Goal: Obtain resource: Download file/media

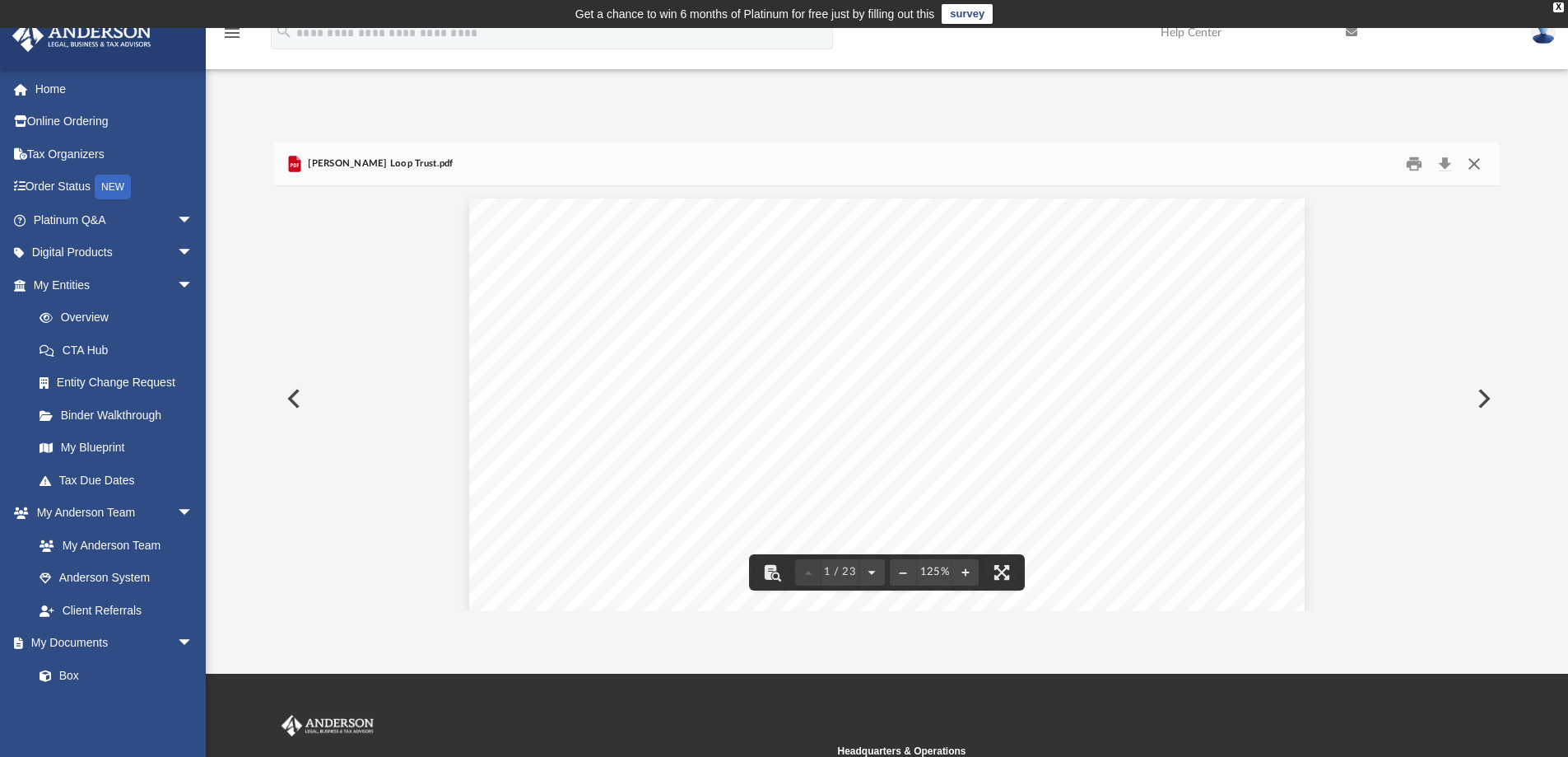
click at [1474, 158] on button "Close" at bounding box center [1473, 164] width 29 height 25
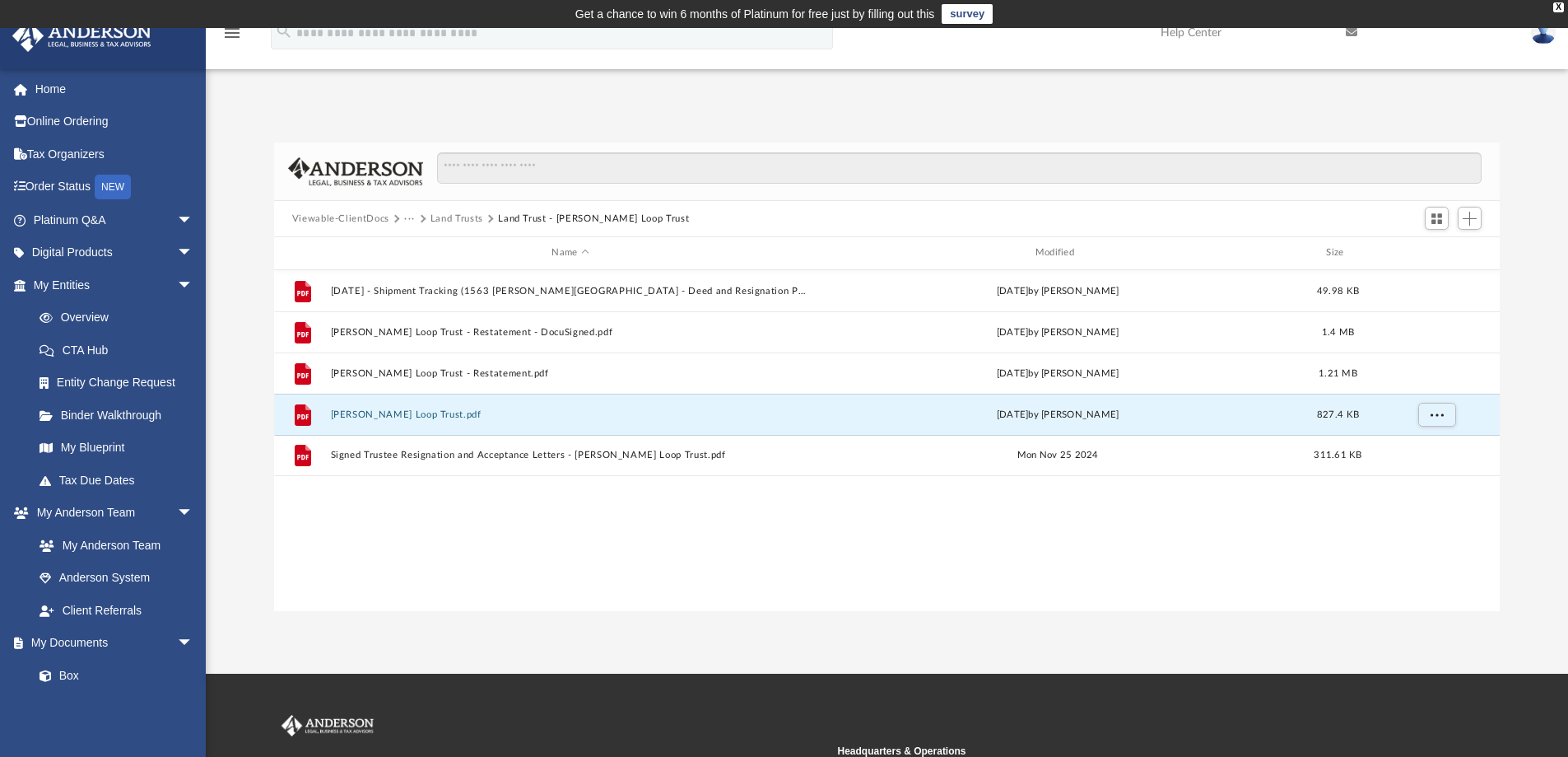
click at [470, 213] on button "Land Trusts" at bounding box center [457, 219] width 53 height 15
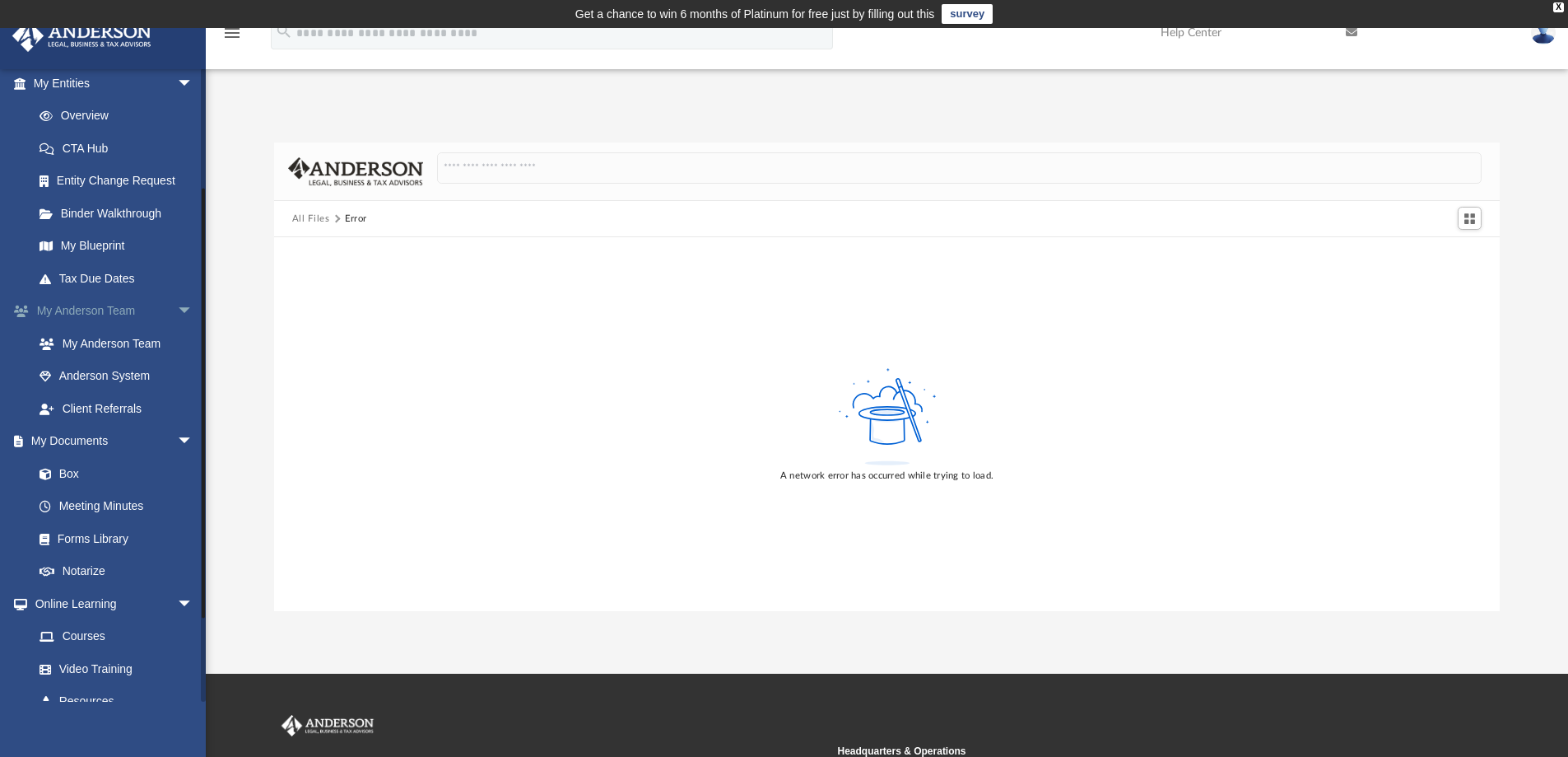
scroll to position [287, 0]
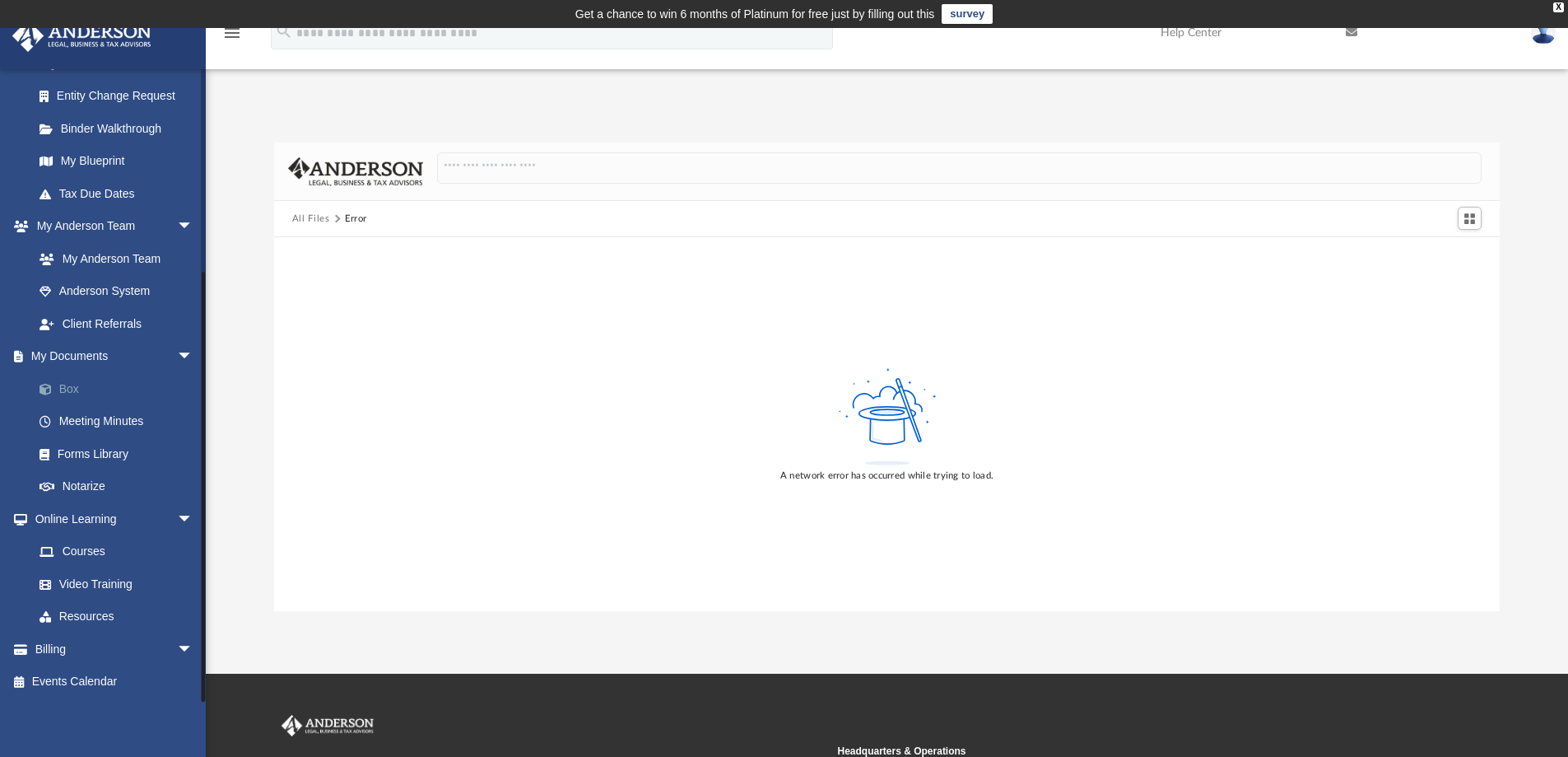
click at [72, 385] on link "Box" at bounding box center [120, 388] width 195 height 33
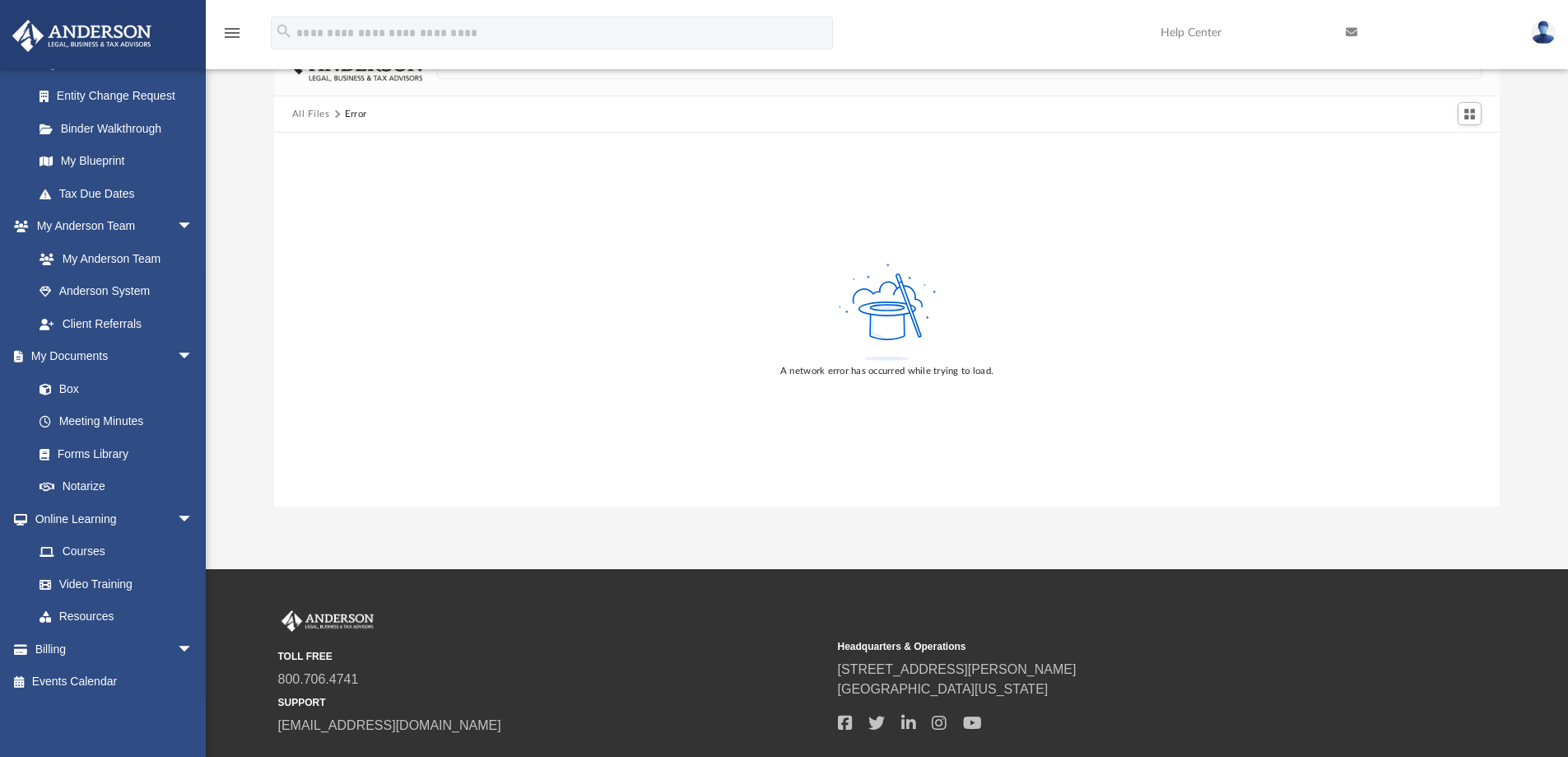
scroll to position [0, 0]
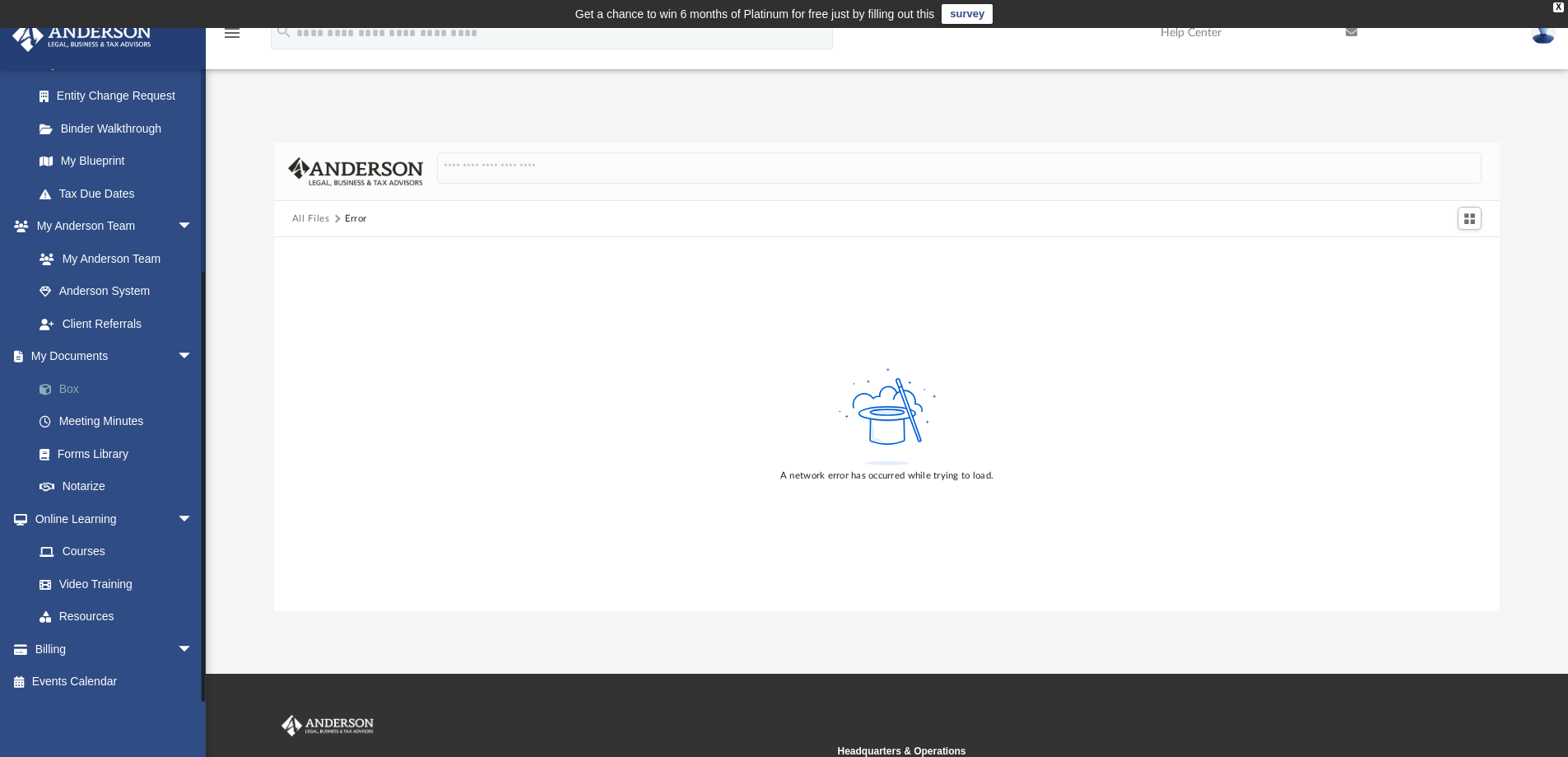
click at [66, 390] on link "Box" at bounding box center [120, 388] width 195 height 33
click at [1544, 29] on img at bounding box center [1543, 32] width 24 height 24
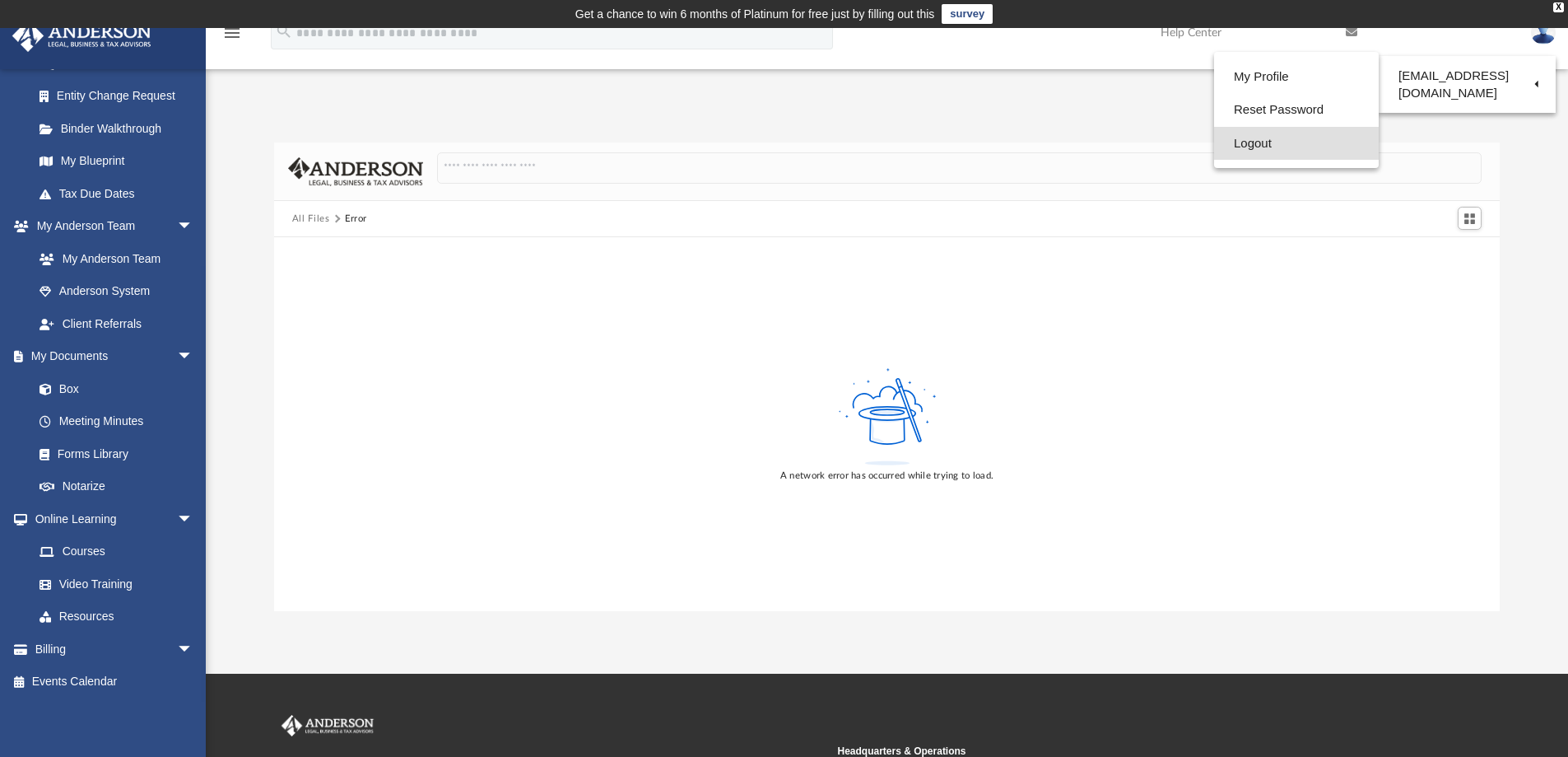
click at [1257, 144] on link "Logout" at bounding box center [1296, 143] width 165 height 34
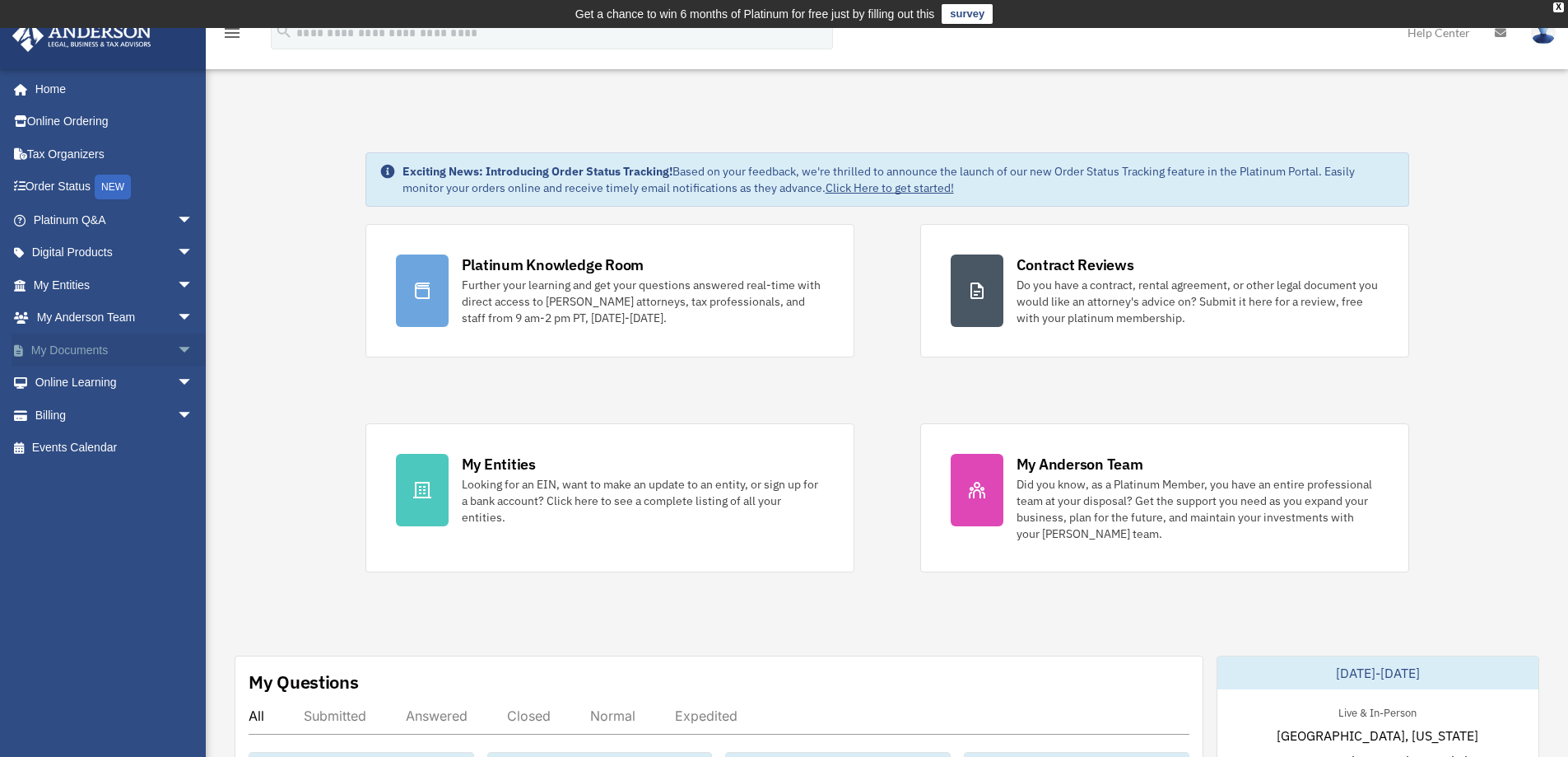
click at [177, 347] on span "arrow_drop_down" at bounding box center [193, 351] width 33 height 34
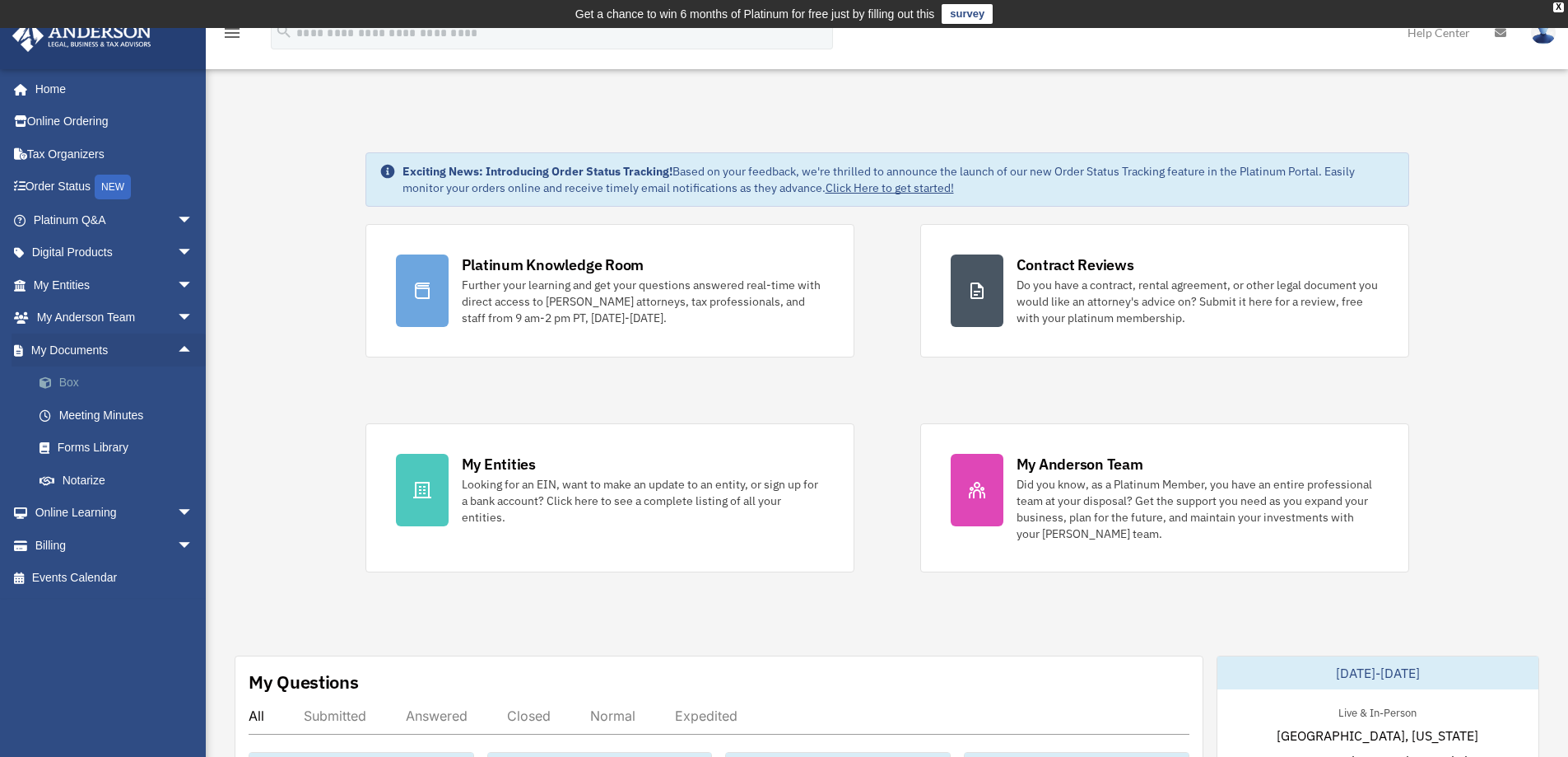
click at [84, 381] on link "Box" at bounding box center [120, 383] width 195 height 33
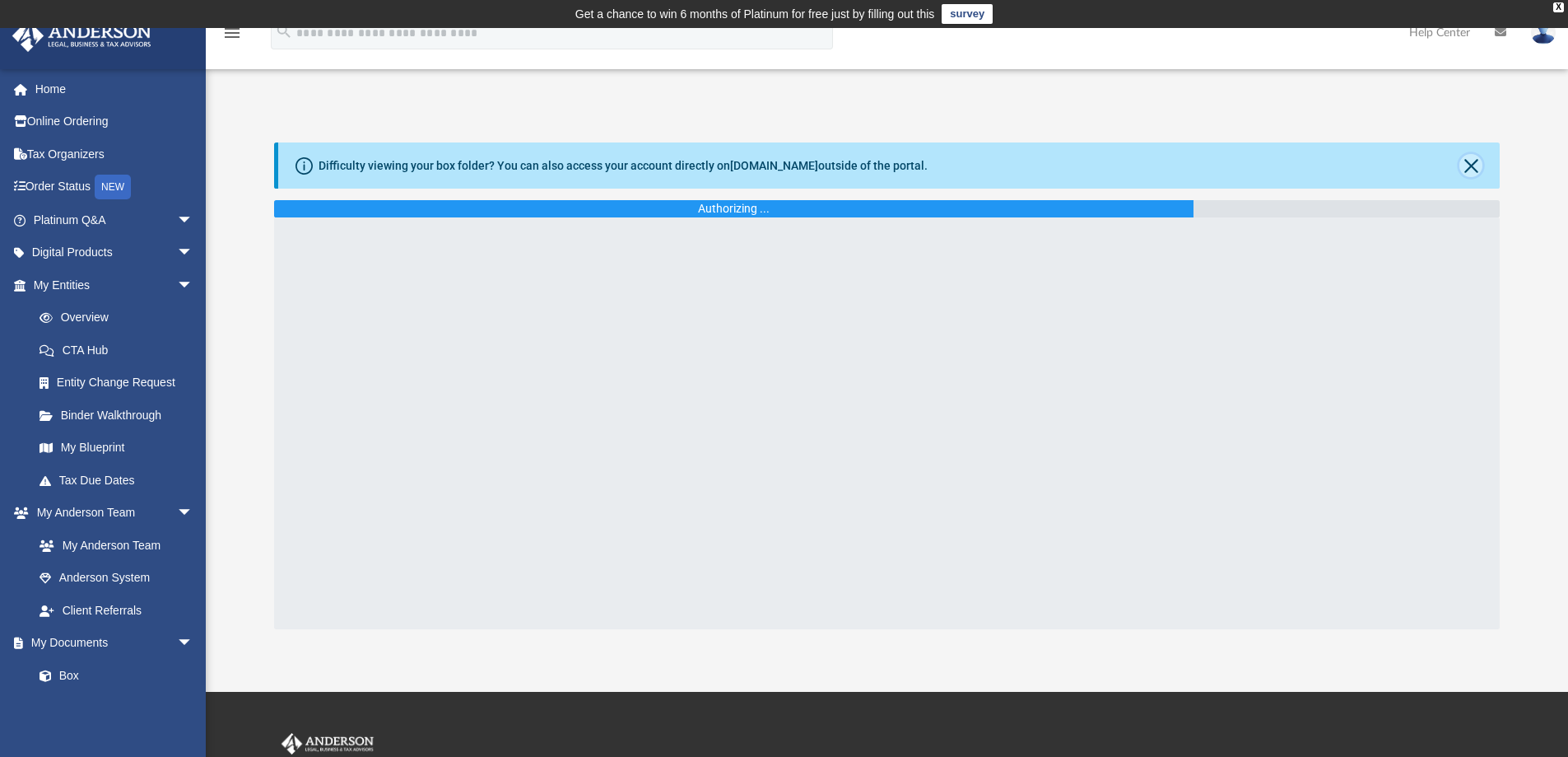
click at [1466, 166] on button "Close" at bounding box center [1470, 165] width 23 height 23
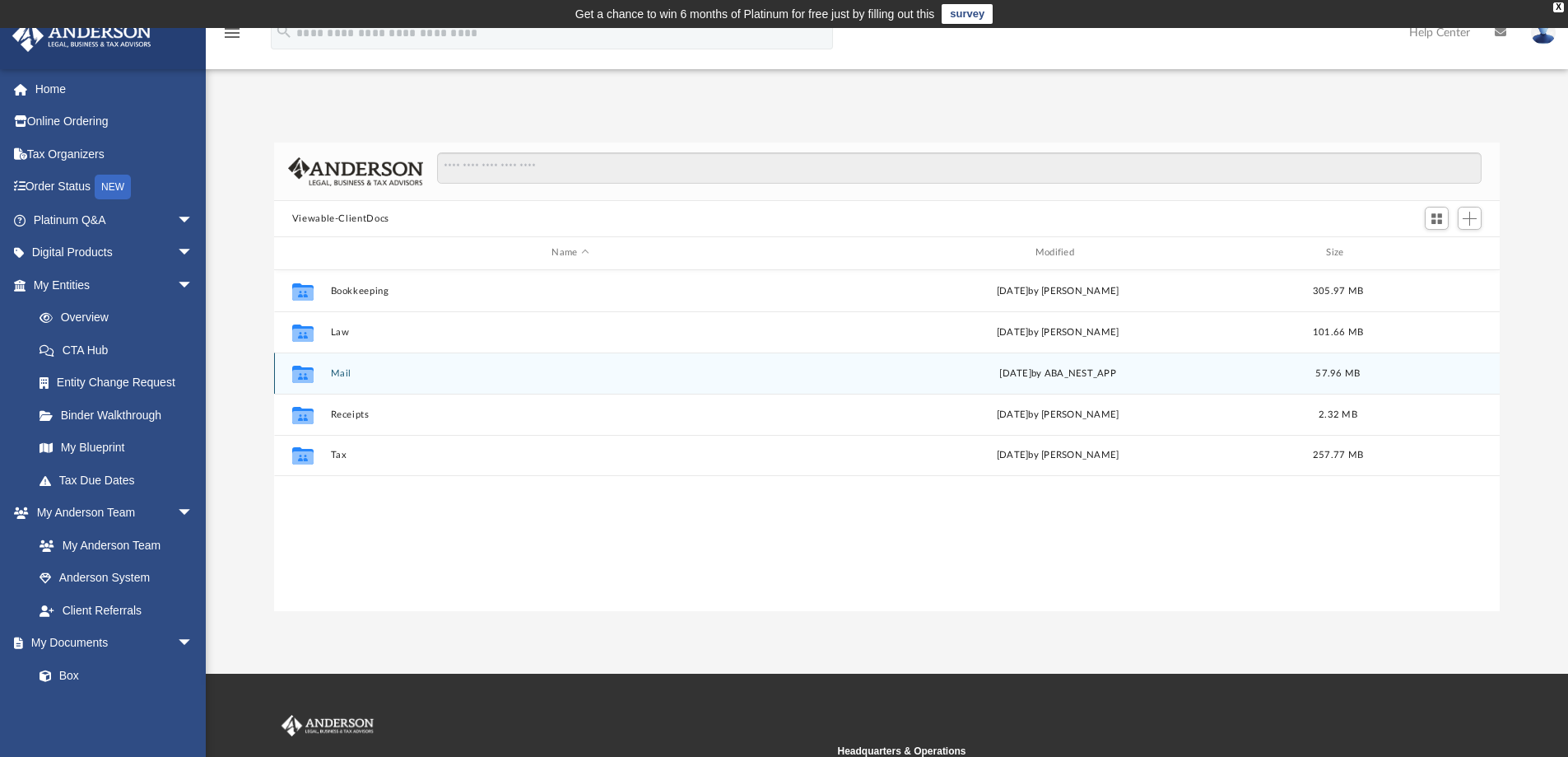
scroll to position [362, 1213]
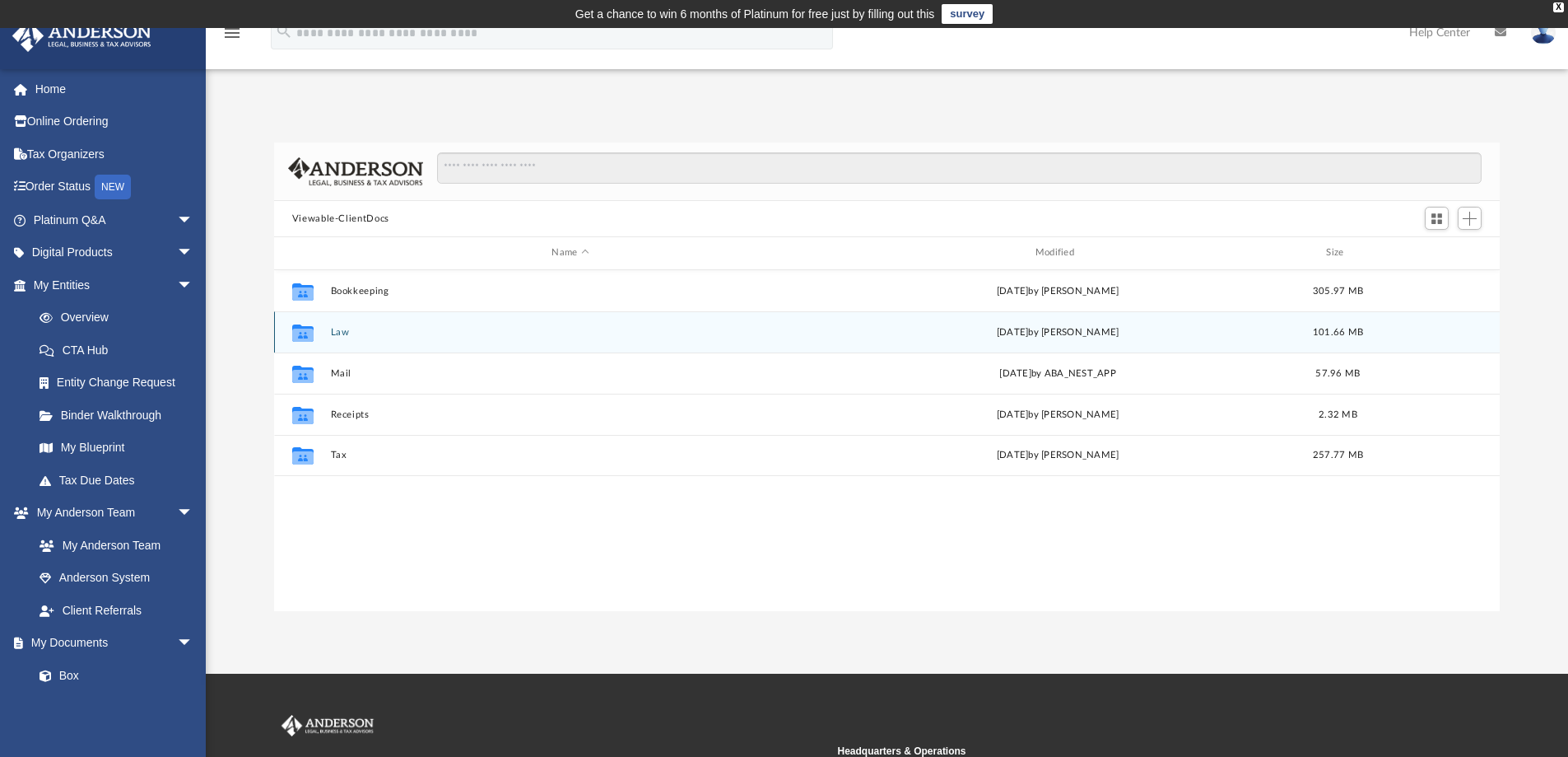
click at [343, 337] on button "Law" at bounding box center [569, 332] width 480 height 10
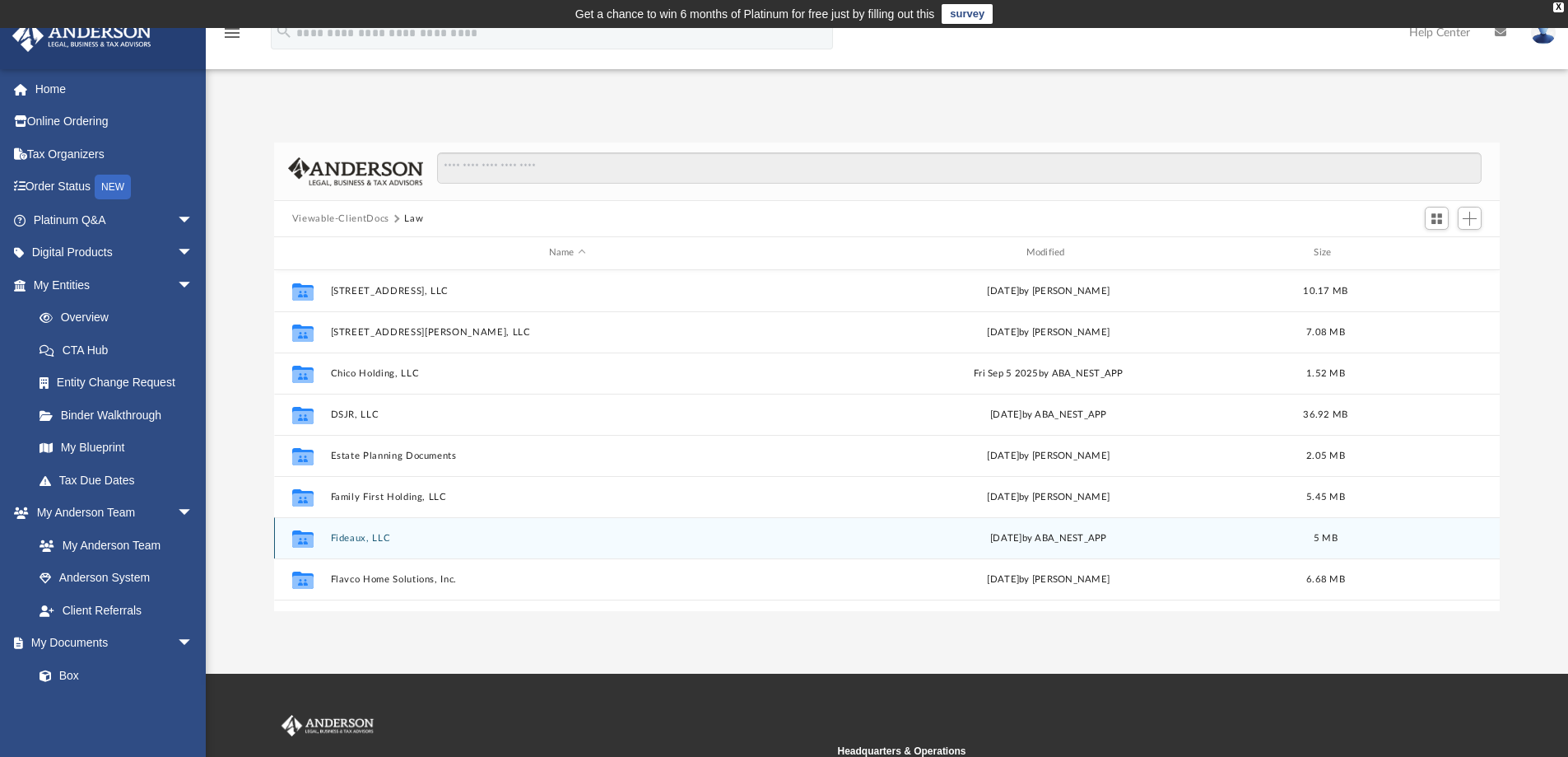
scroll to position [153, 0]
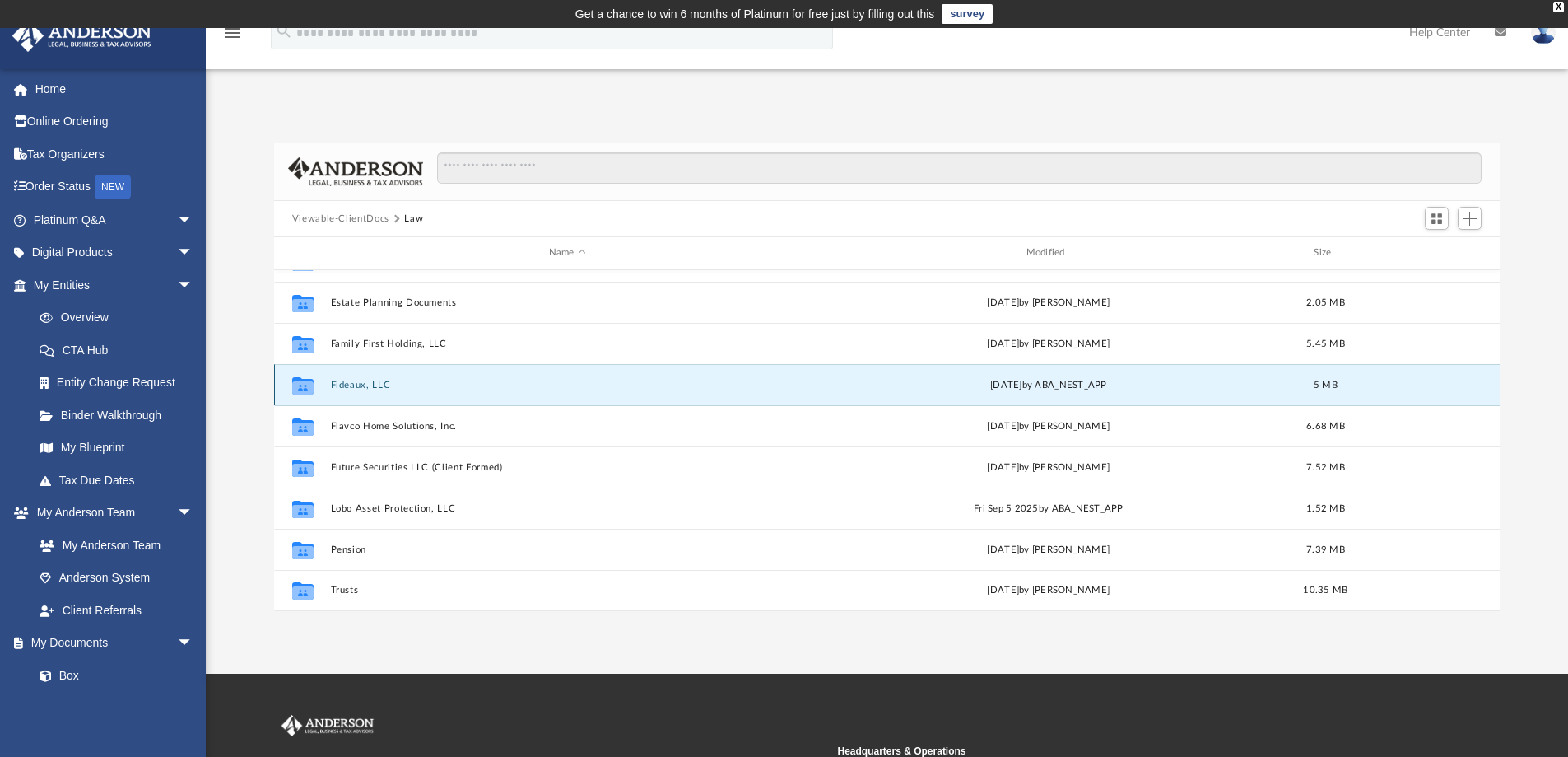
click at [362, 386] on button "Fideaux, LLC" at bounding box center [566, 385] width 474 height 10
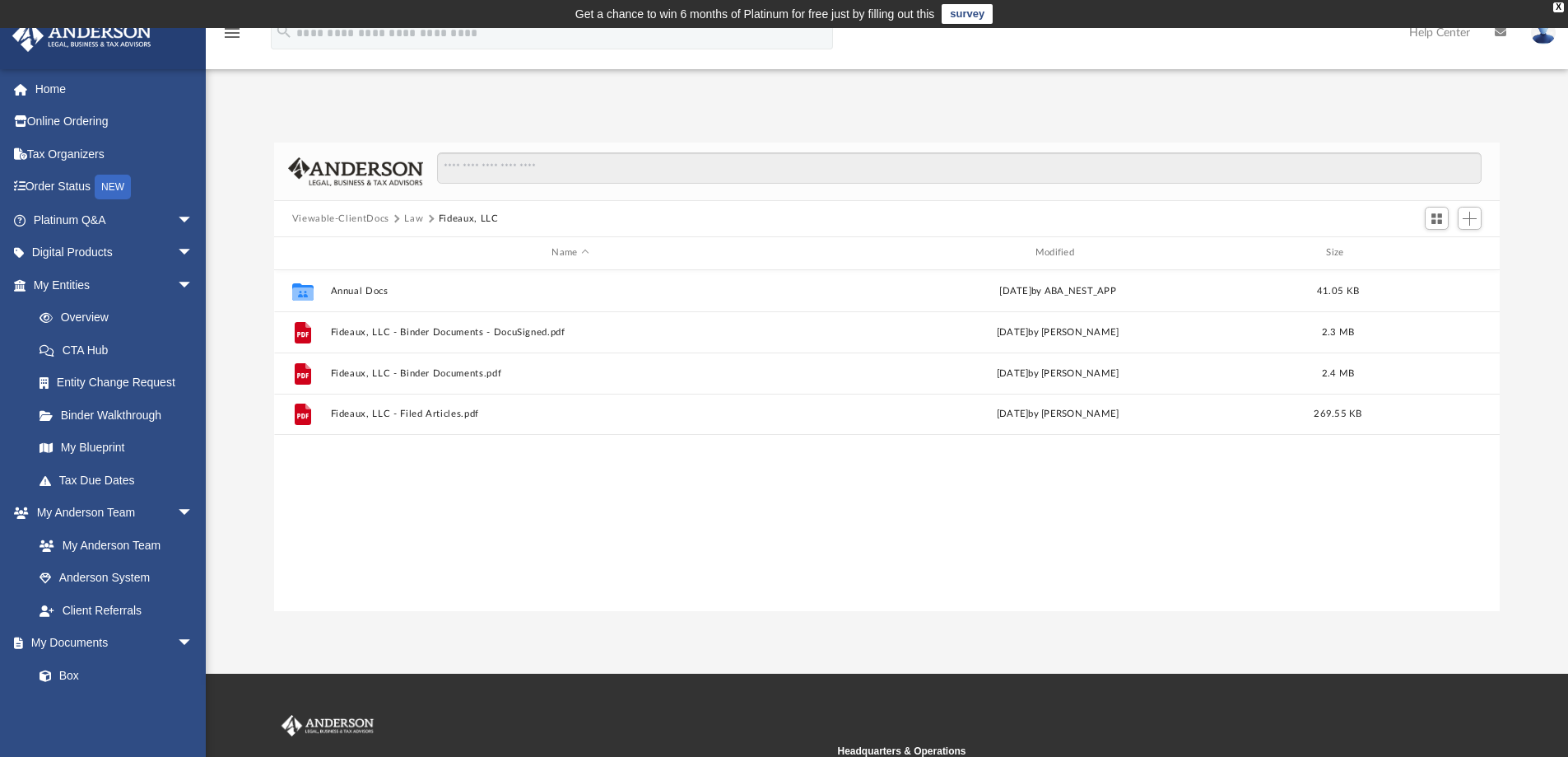
click at [412, 218] on button "Law" at bounding box center [414, 219] width 19 height 15
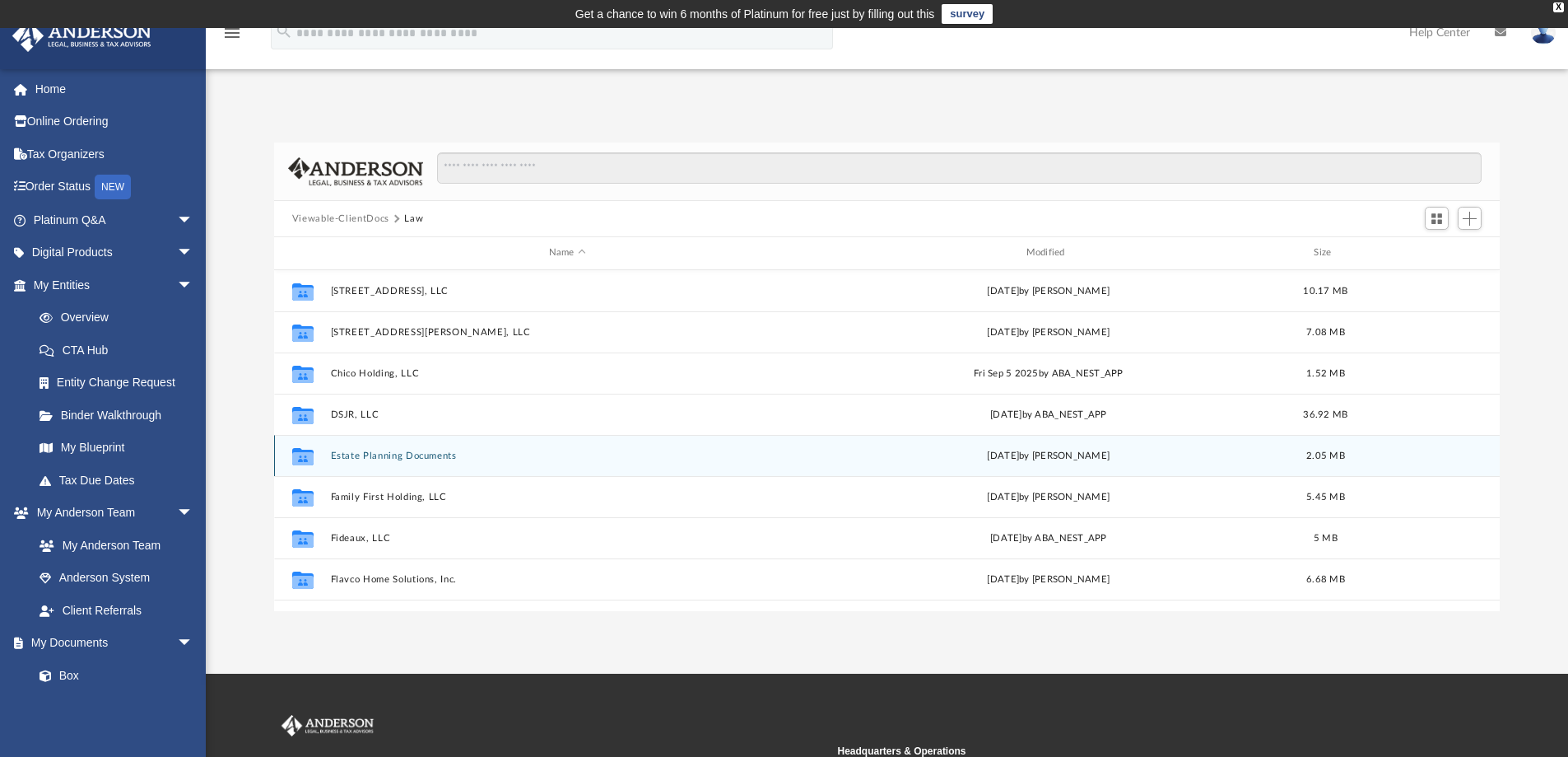
scroll to position [153, 0]
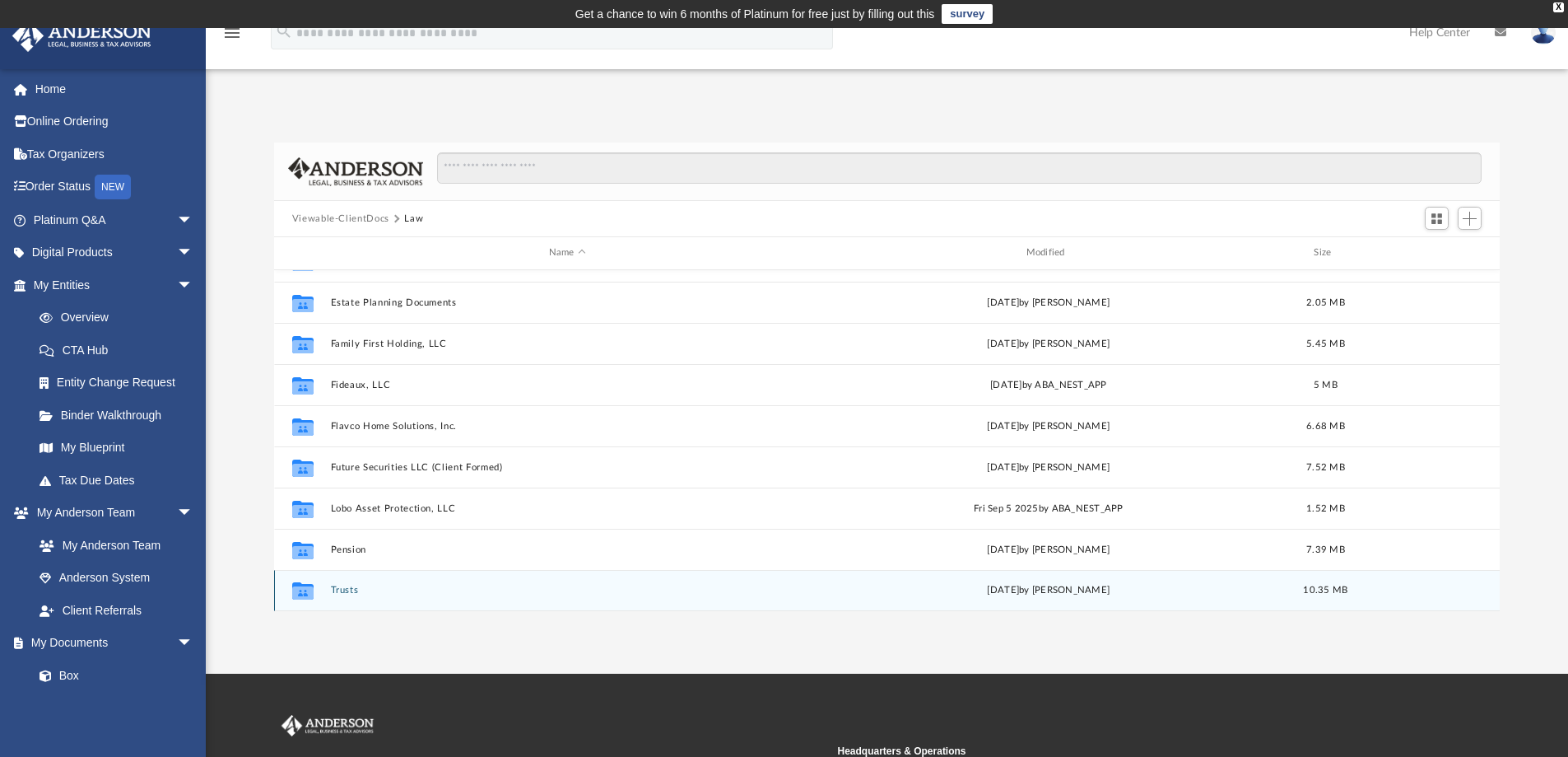
click at [346, 591] on button "Trusts" at bounding box center [566, 589] width 474 height 10
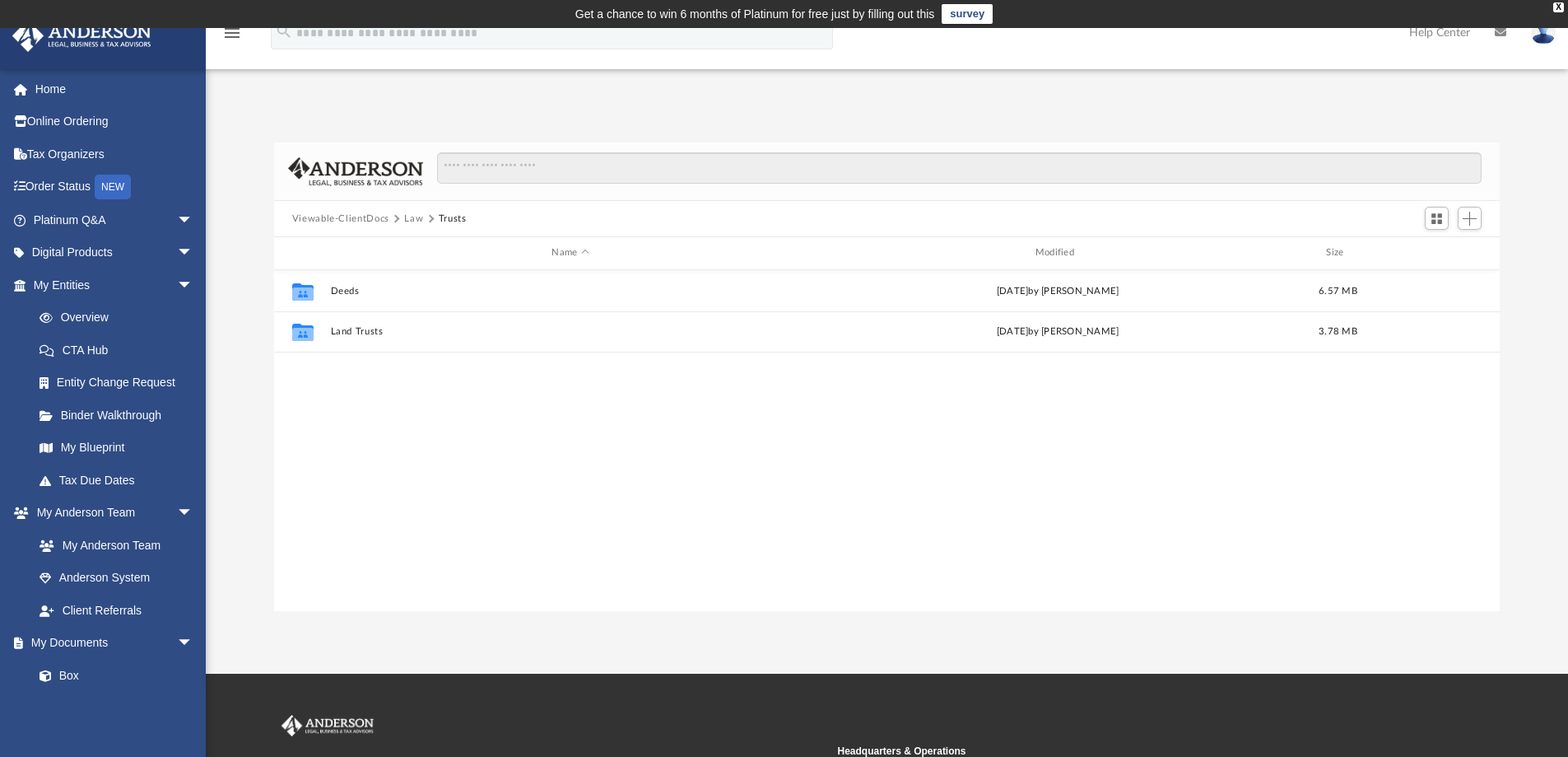
scroll to position [0, 0]
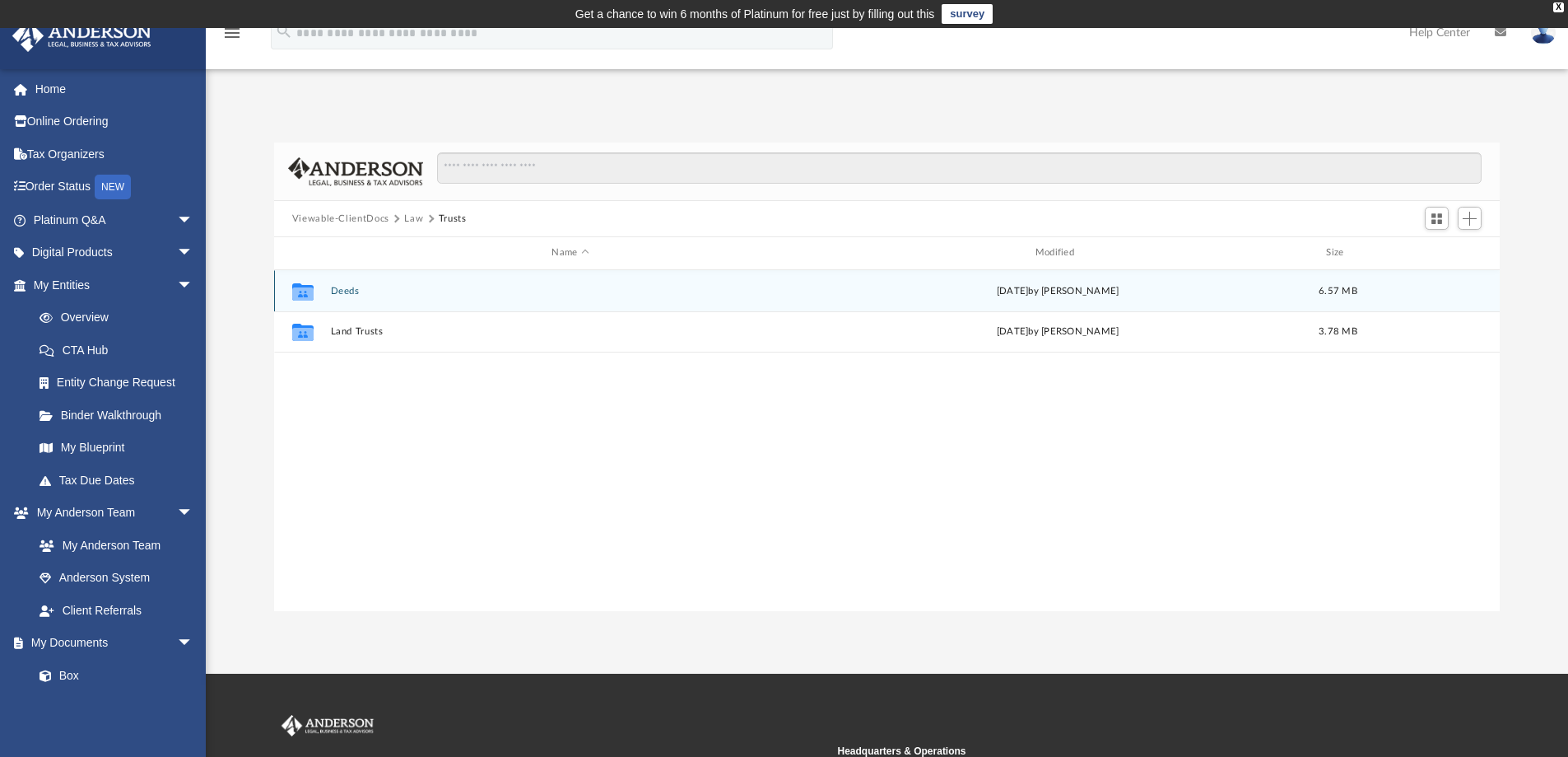
click at [343, 289] on button "Deeds" at bounding box center [569, 290] width 480 height 10
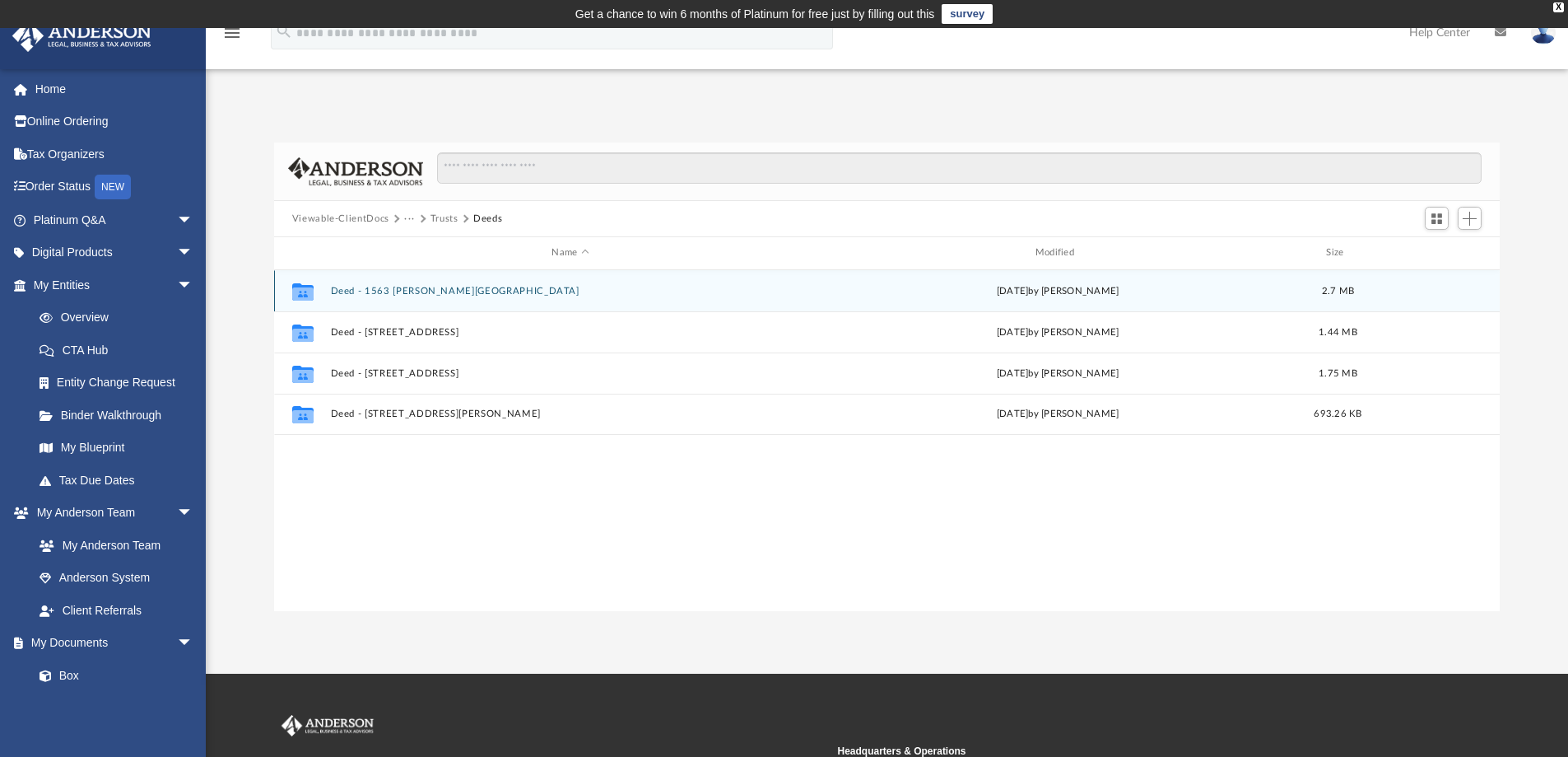
click at [384, 289] on button "Deed - 1563 Bolton Loop" at bounding box center [569, 290] width 480 height 10
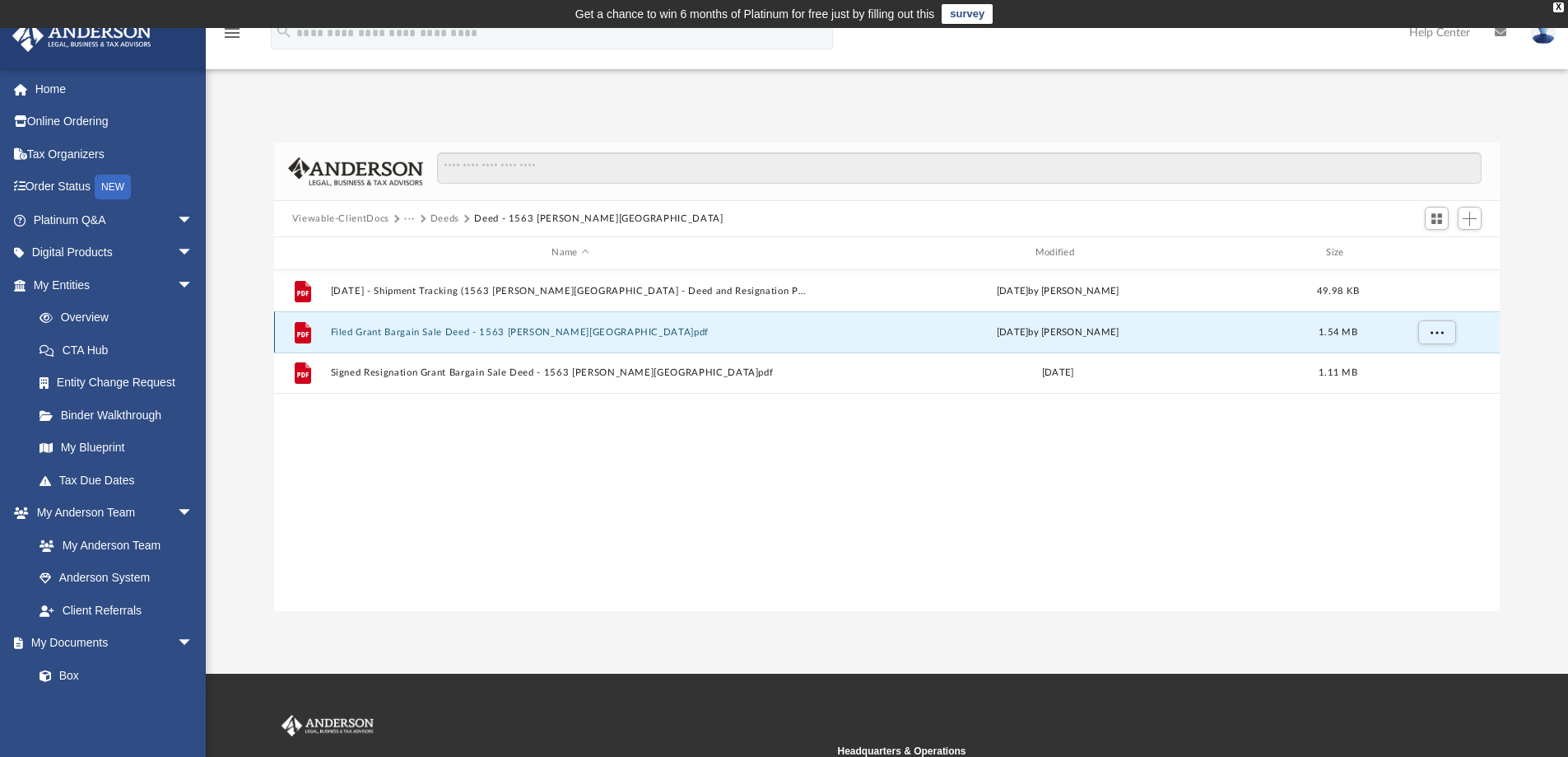
click at [429, 333] on button "Filed Grant Bargain Sale Deed - 1563 Bolton Loop.pdf" at bounding box center [569, 332] width 480 height 10
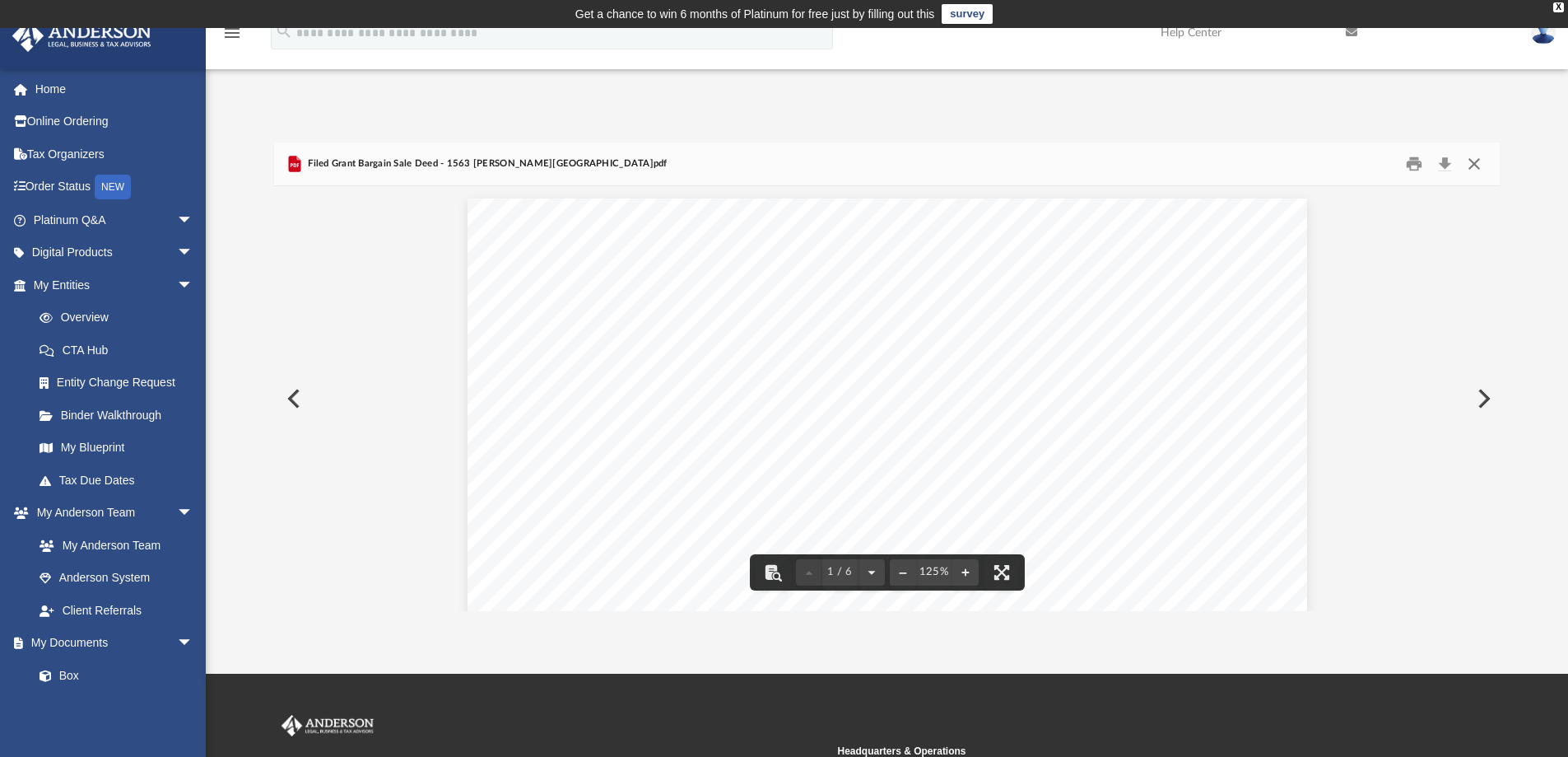
click at [1475, 159] on button "Close" at bounding box center [1473, 164] width 29 height 25
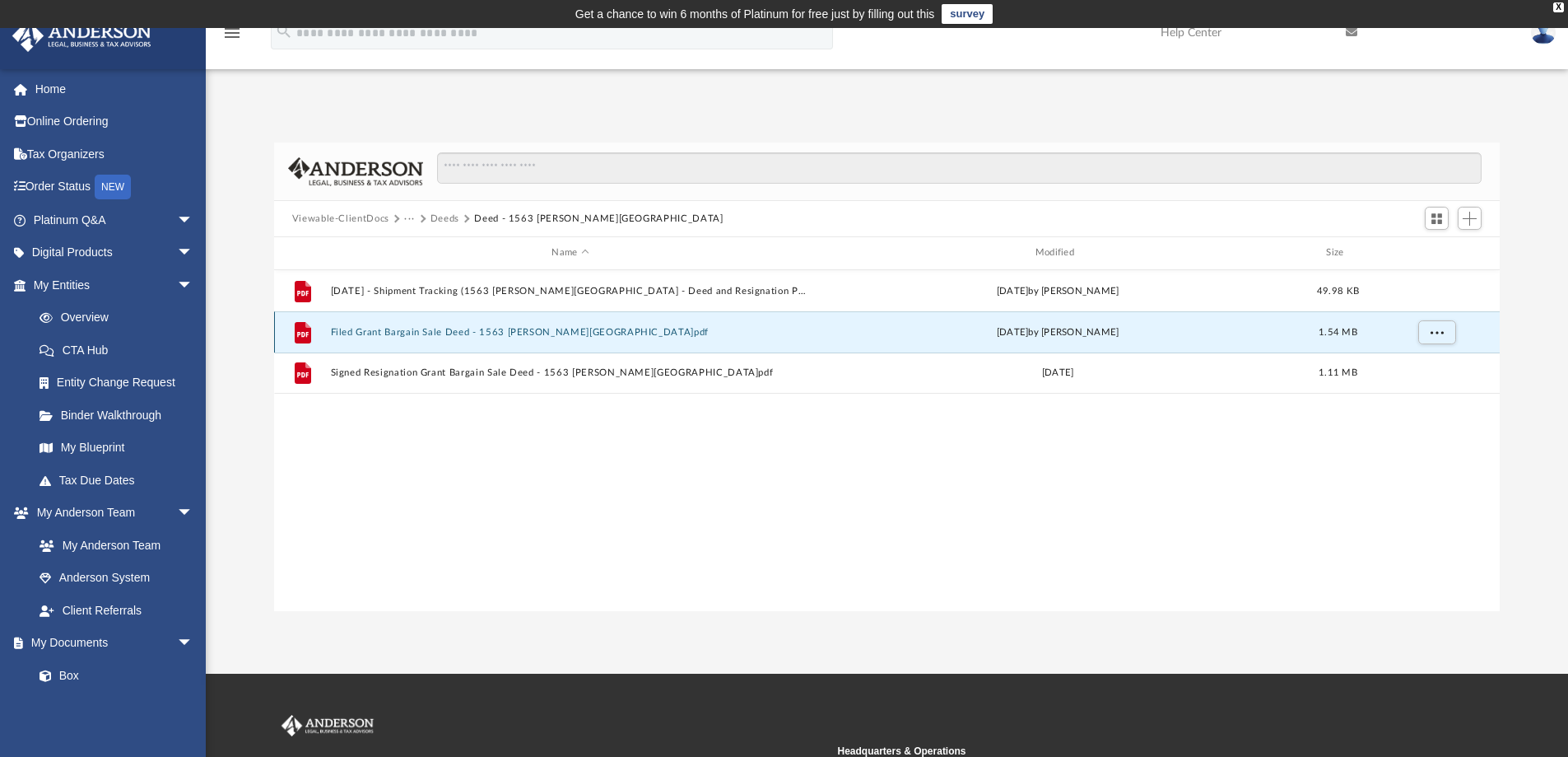
click at [454, 334] on button "Filed Grant Bargain Sale Deed - 1563 Bolton Loop.pdf" at bounding box center [569, 332] width 480 height 10
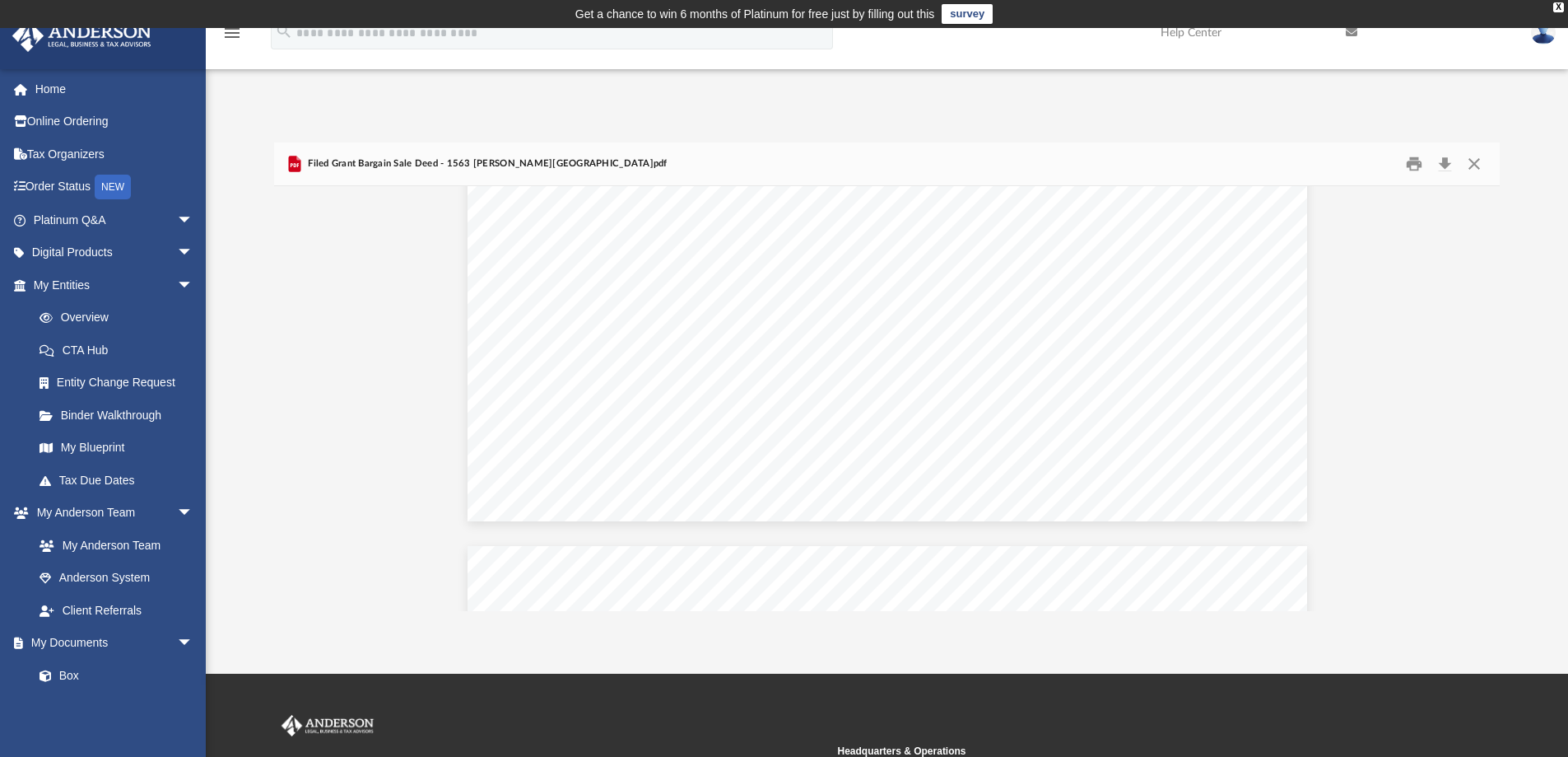
scroll to position [3787, 0]
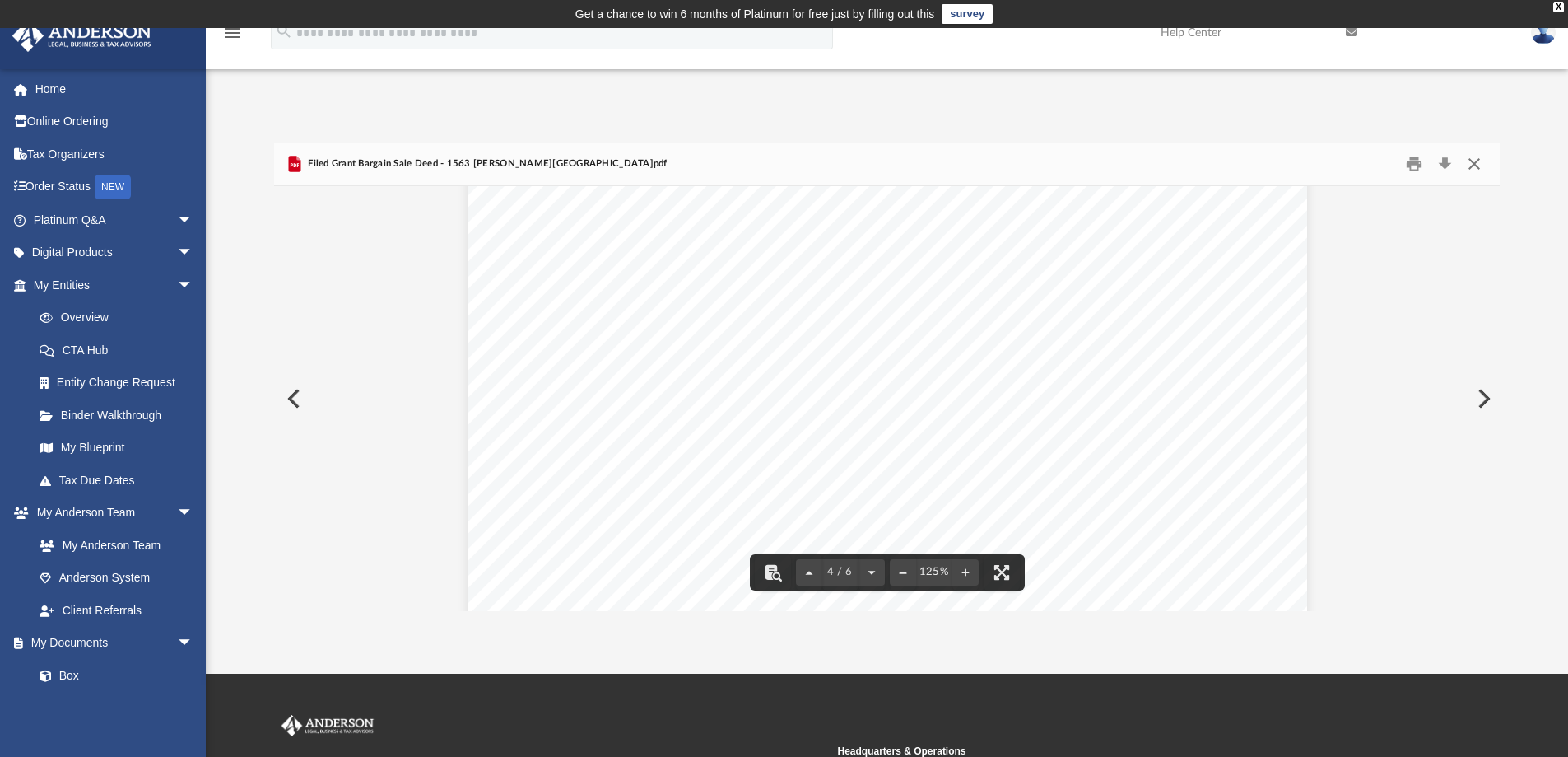
click at [1476, 158] on button "Close" at bounding box center [1473, 164] width 29 height 25
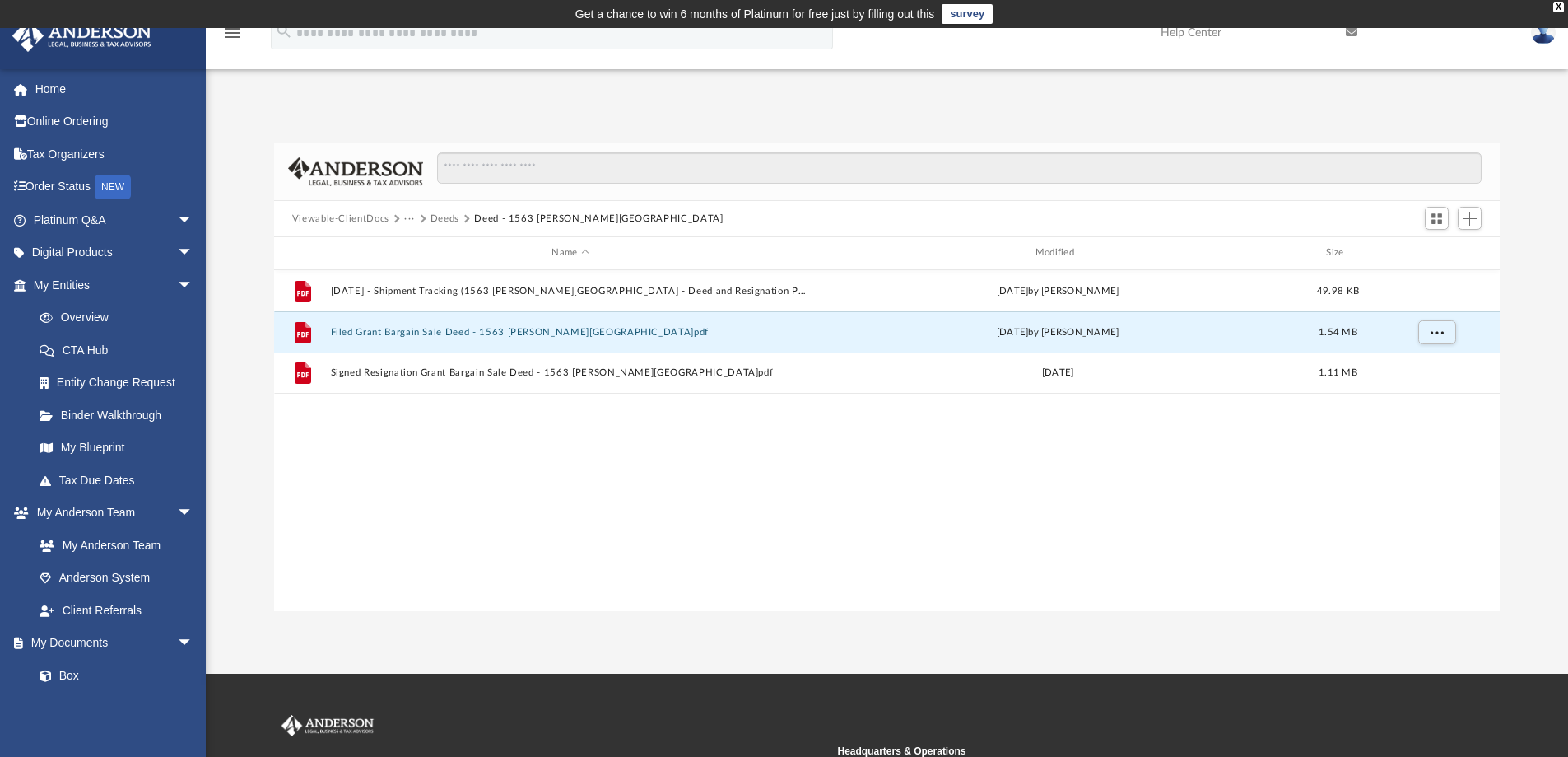
click at [368, 221] on button "Viewable-ClientDocs" at bounding box center [340, 219] width 97 height 15
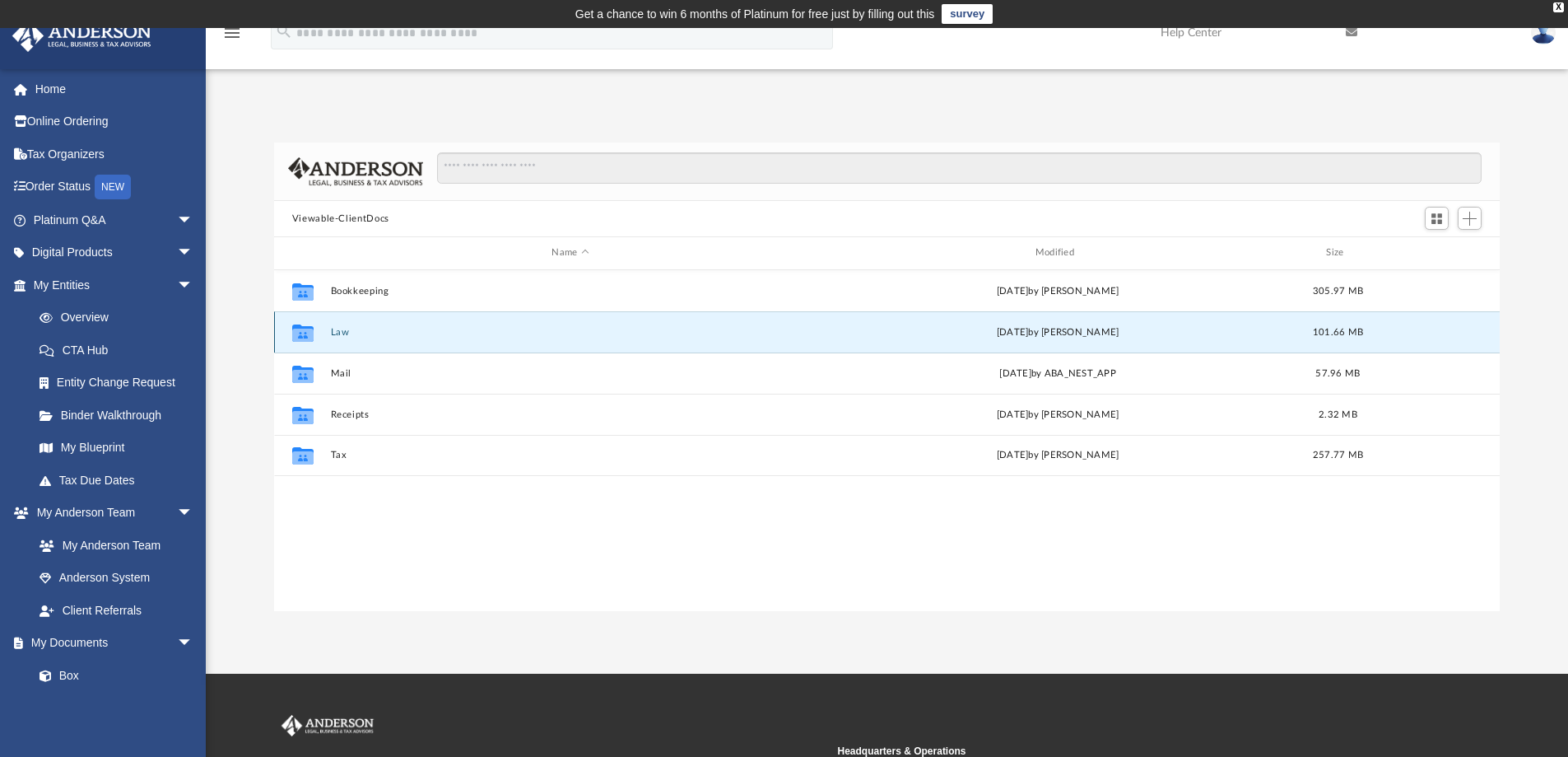
click at [349, 334] on button "Law" at bounding box center [569, 332] width 480 height 10
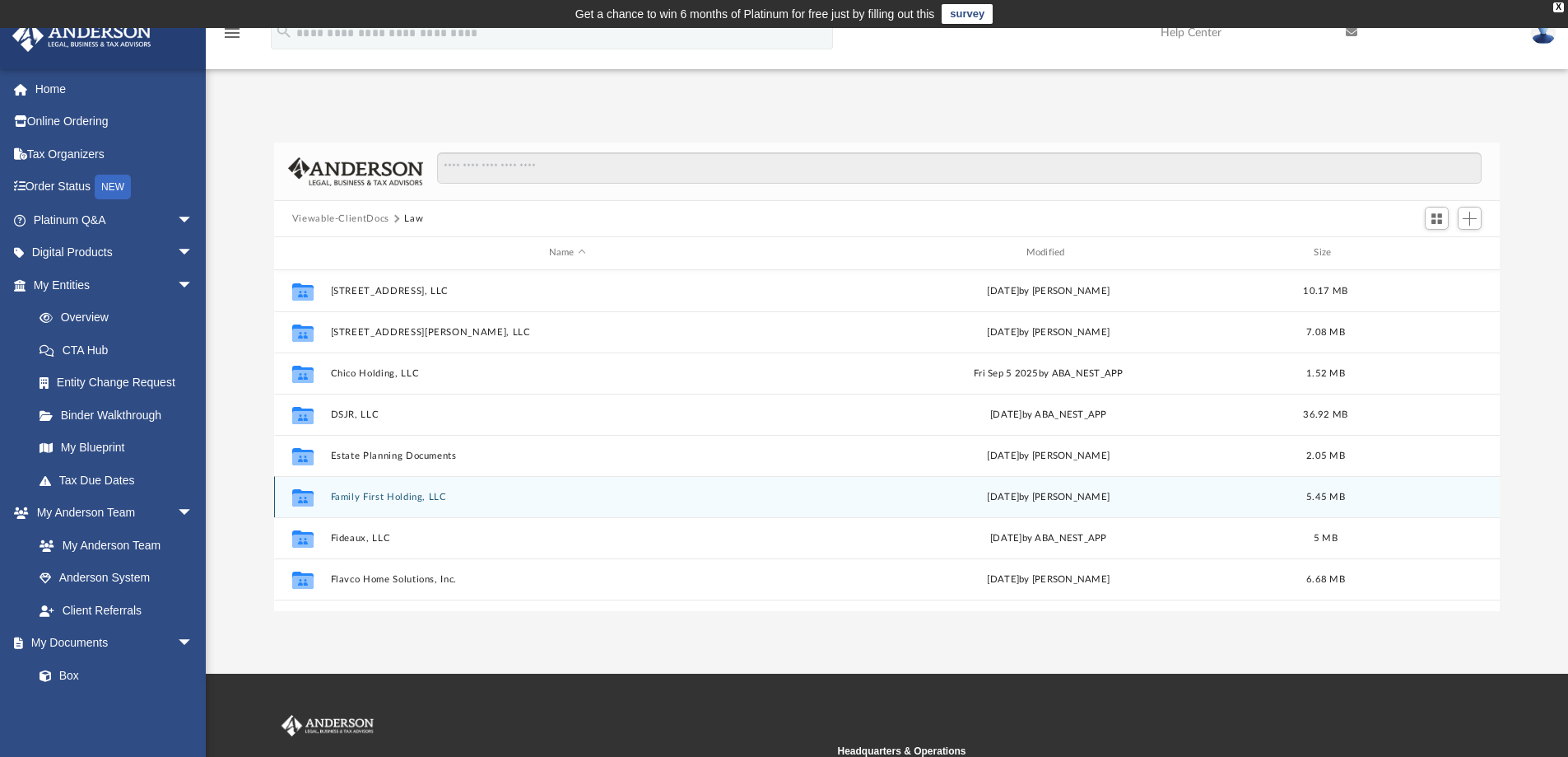
scroll to position [153, 0]
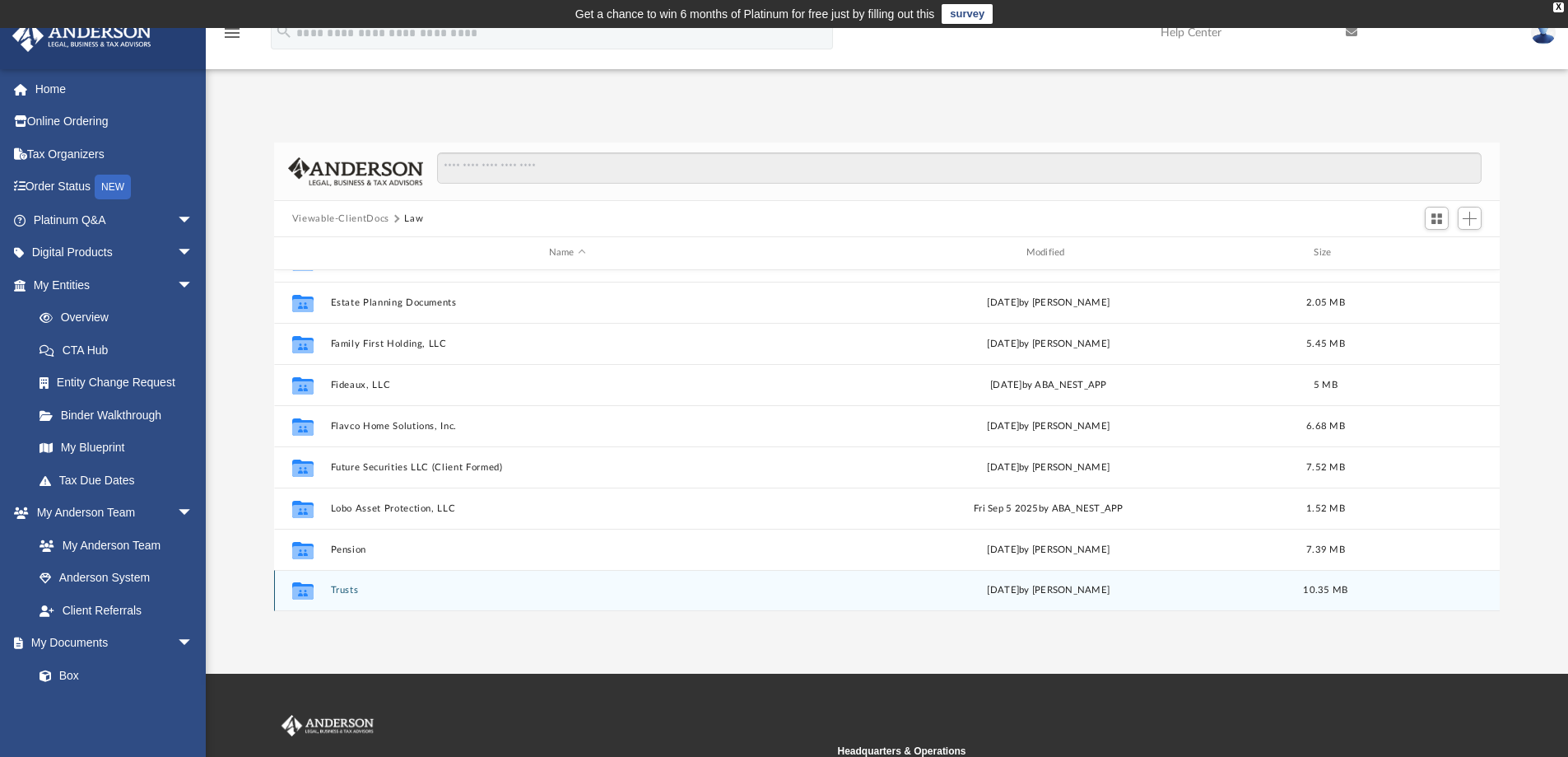
click at [346, 590] on button "Trusts" at bounding box center [566, 589] width 474 height 10
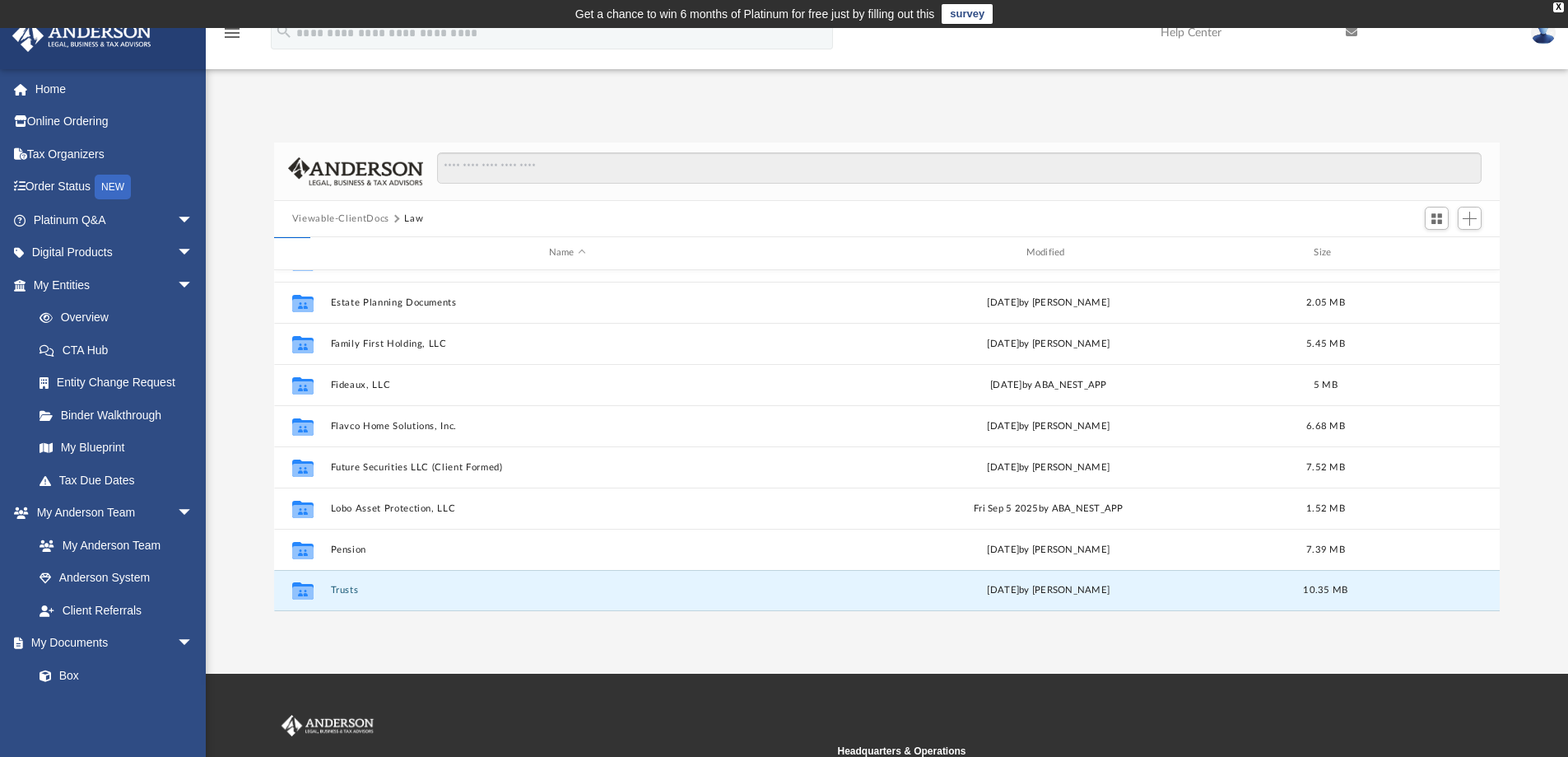
scroll to position [0, 0]
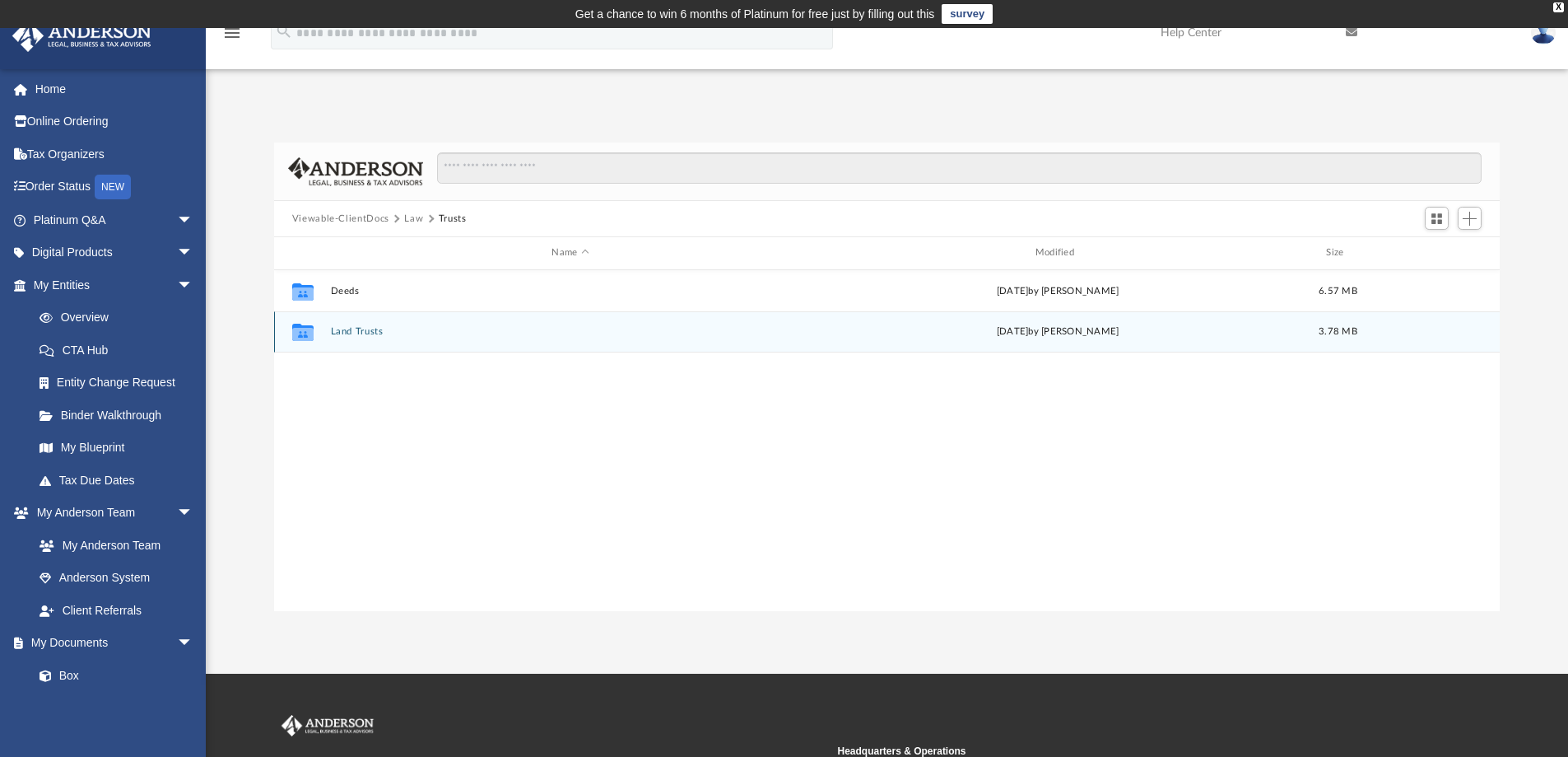
click at [365, 336] on button "Land Trusts" at bounding box center [569, 331] width 480 height 10
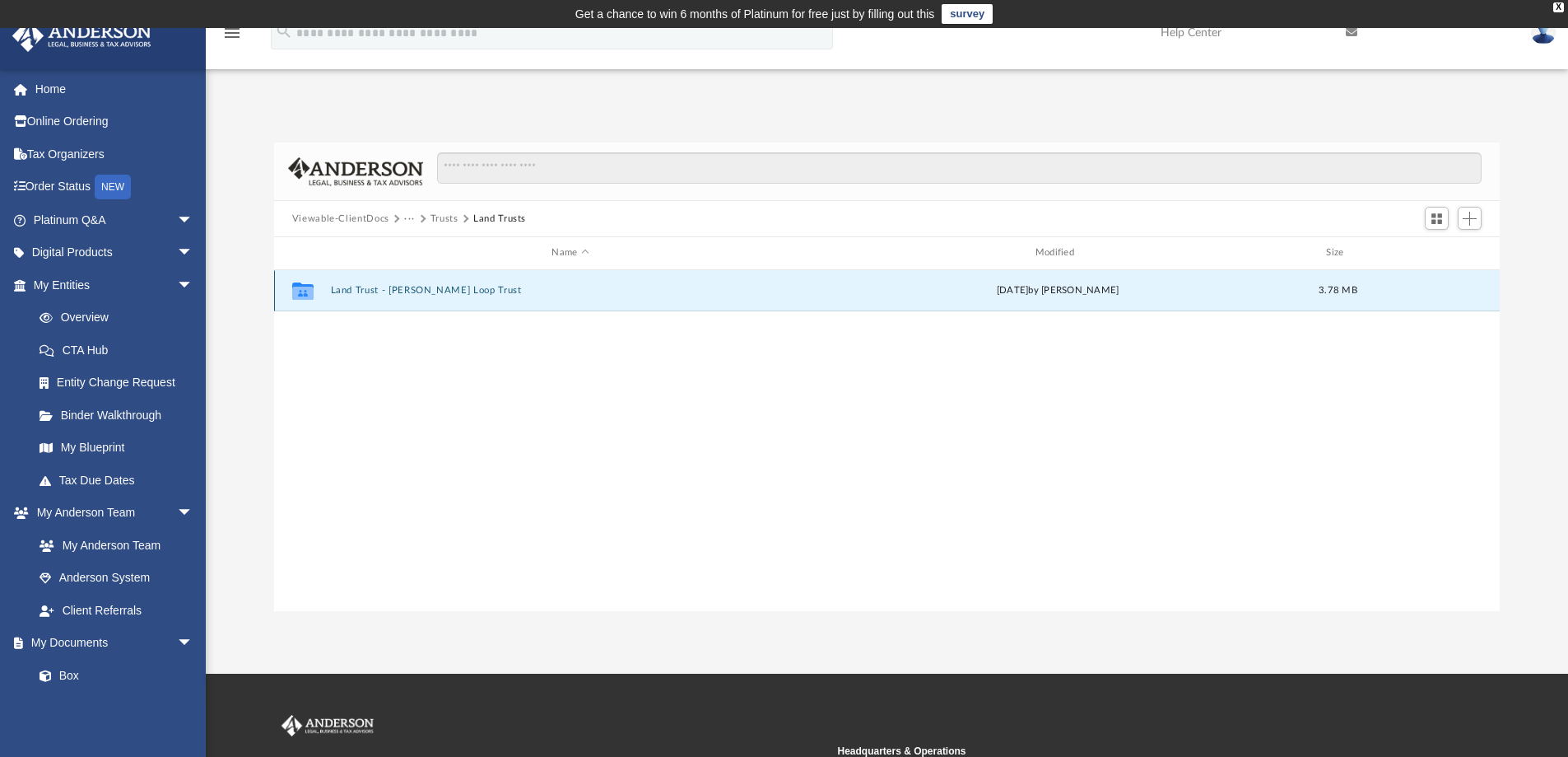
click at [400, 291] on button "Land Trust - [PERSON_NAME] Loop Trust" at bounding box center [569, 289] width 480 height 10
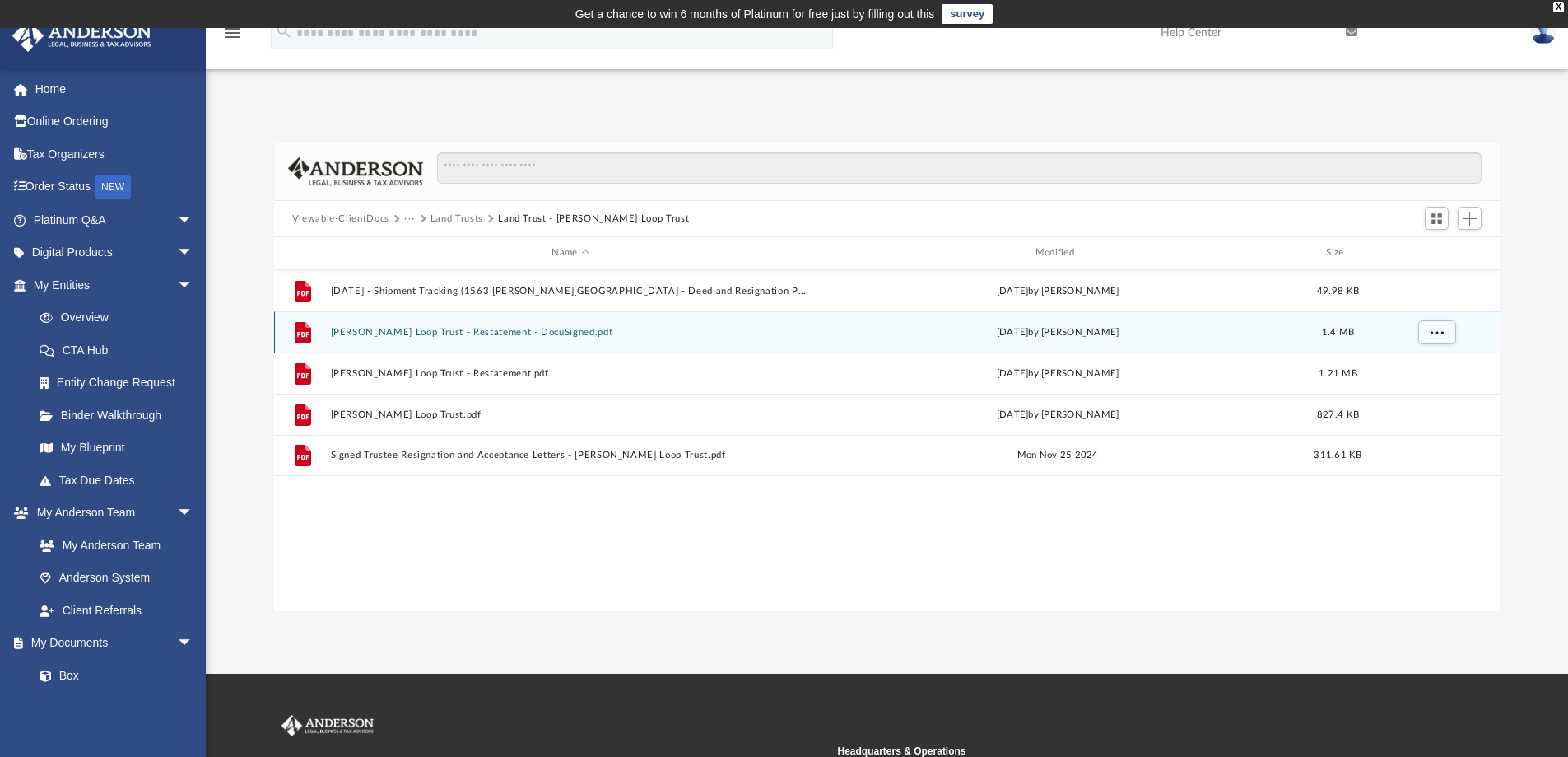
click at [455, 334] on button "[PERSON_NAME] Loop Trust - Restatement - DocuSigned.pdf" at bounding box center [569, 332] width 480 height 10
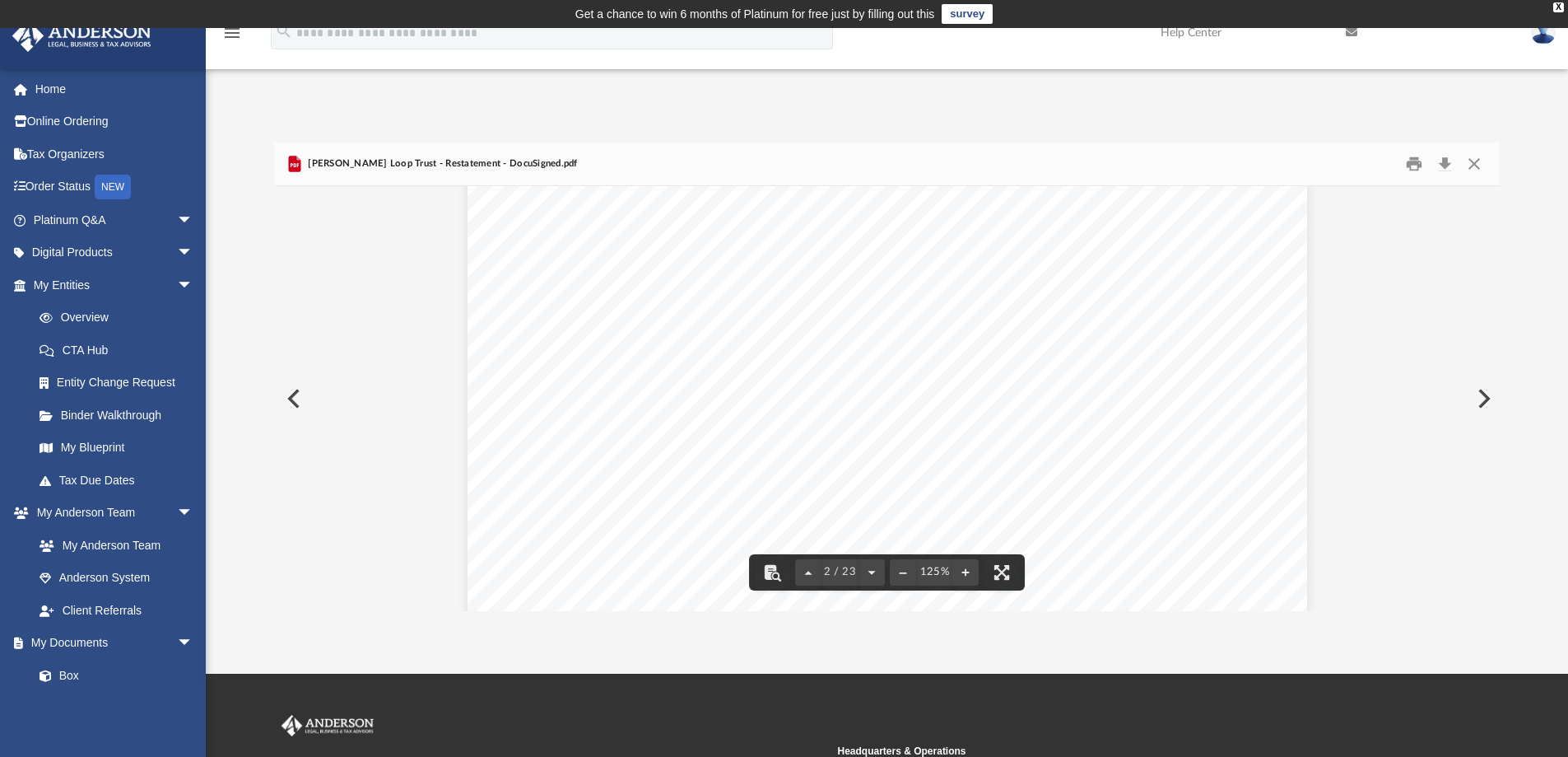
scroll to position [1647, 0]
click at [1473, 162] on button "Close" at bounding box center [1473, 164] width 29 height 25
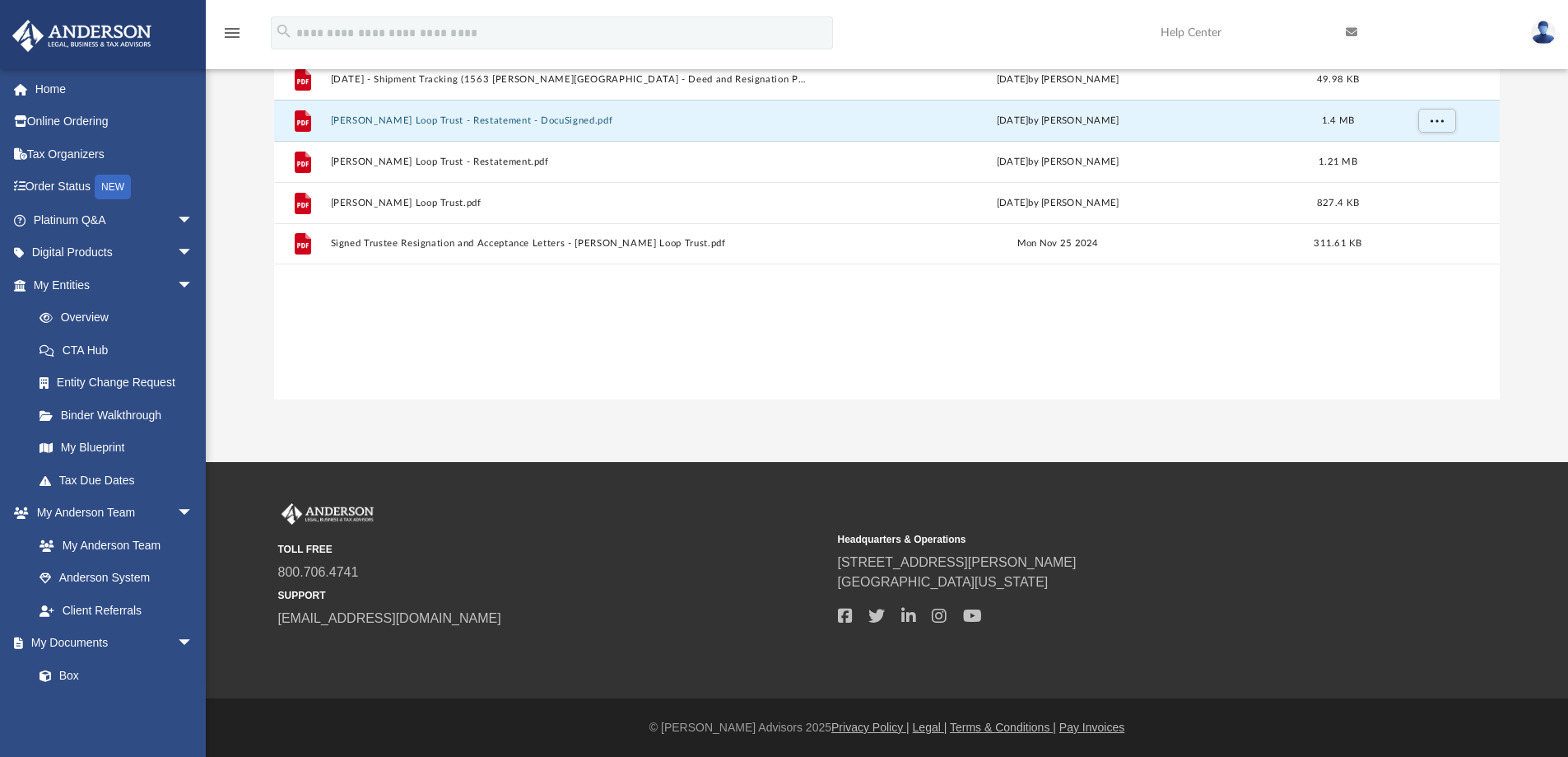
scroll to position [0, 0]
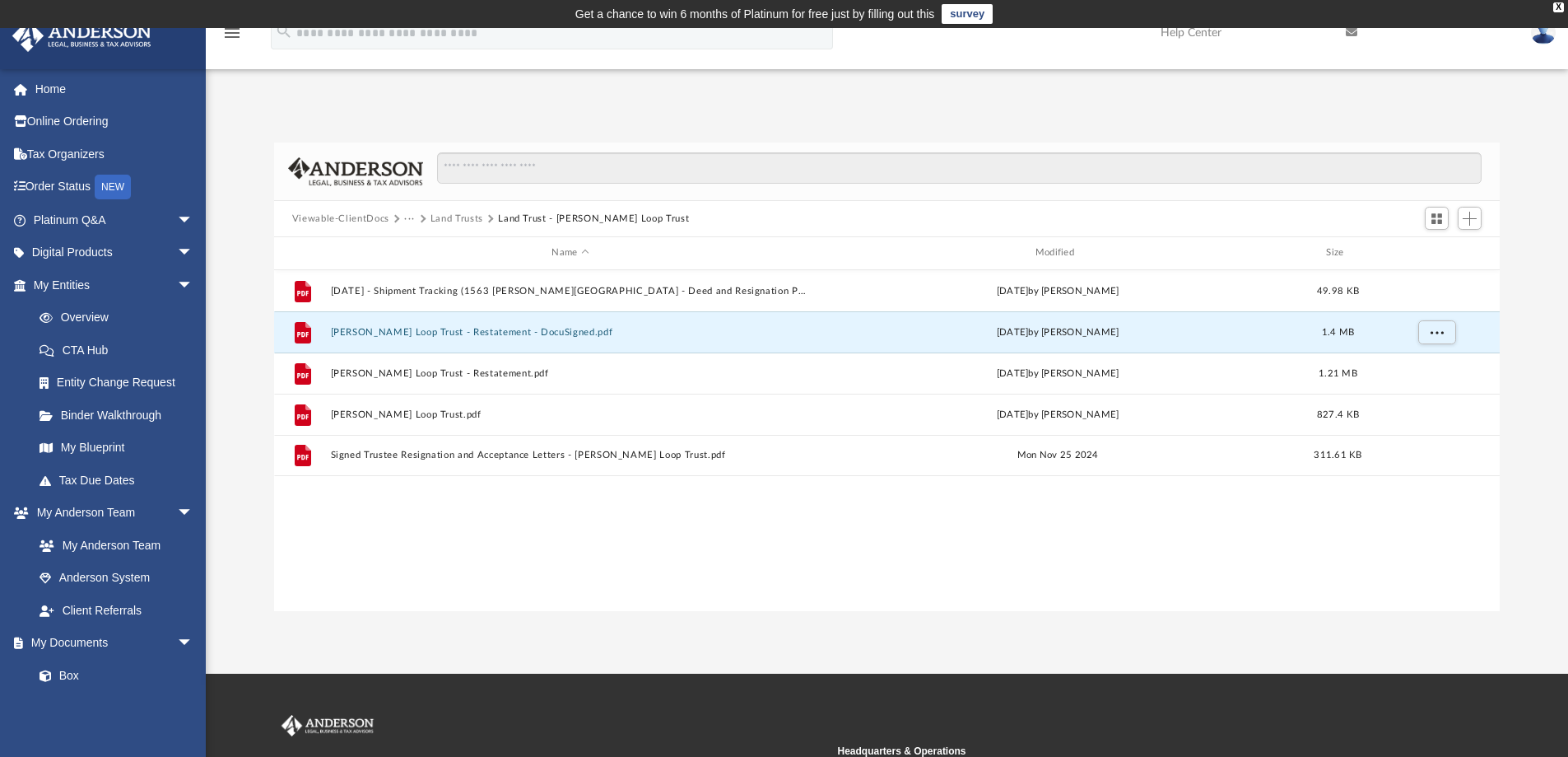
click at [450, 220] on button "Land Trusts" at bounding box center [457, 219] width 53 height 15
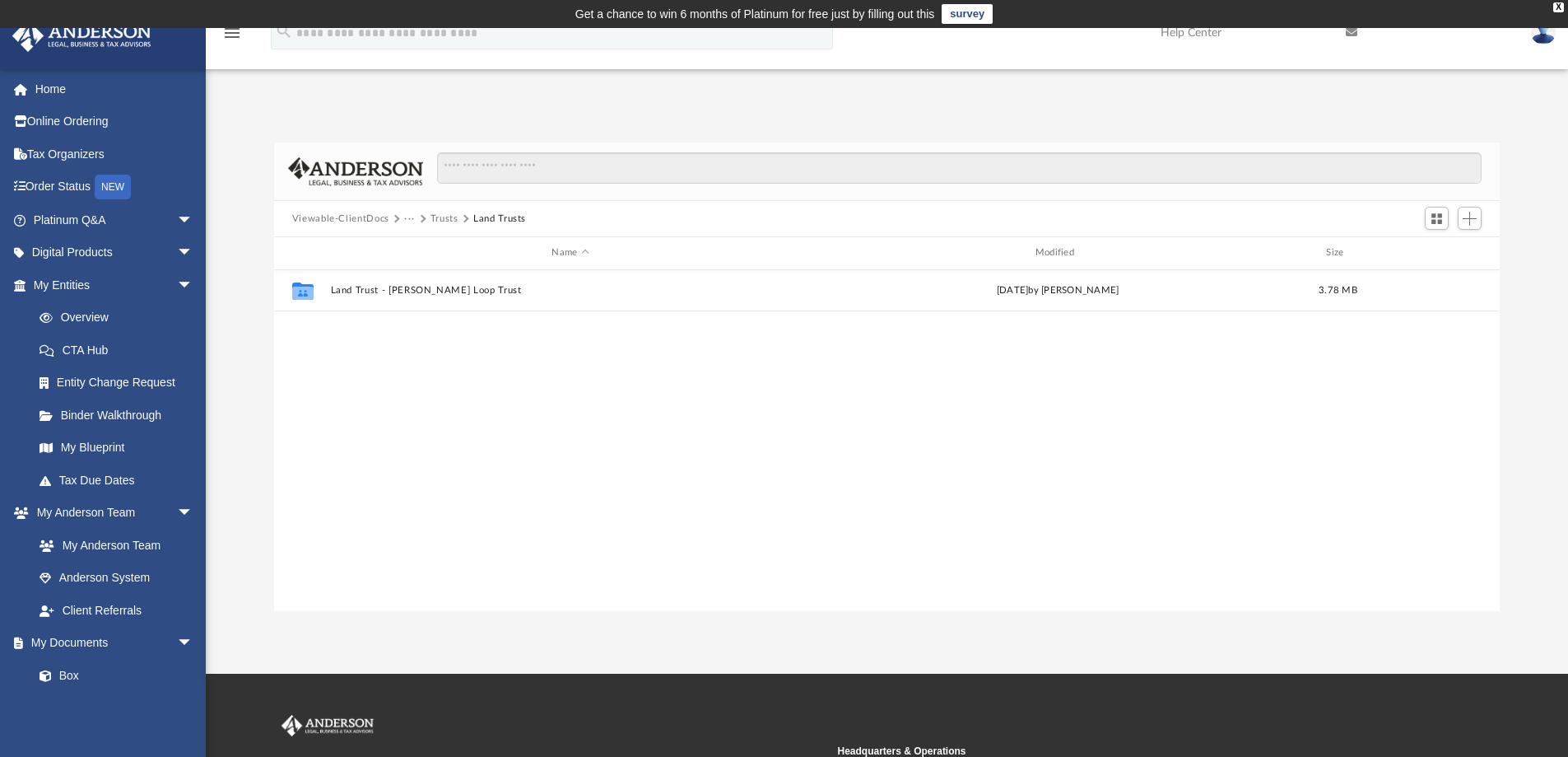
click at [445, 216] on button "Trusts" at bounding box center [445, 219] width 28 height 15
click at [370, 218] on button "Viewable-ClientDocs" at bounding box center [340, 219] width 97 height 15
